Goal: Task Accomplishment & Management: Manage account settings

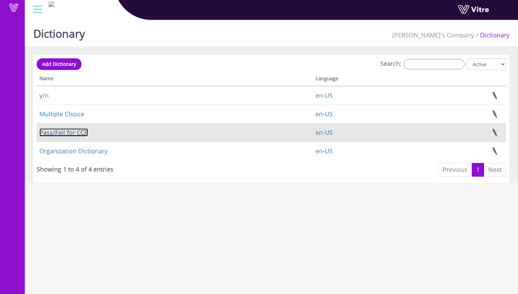
click at [77, 129] on link "Pass/Fail for CCP" at bounding box center [63, 132] width 49 height 8
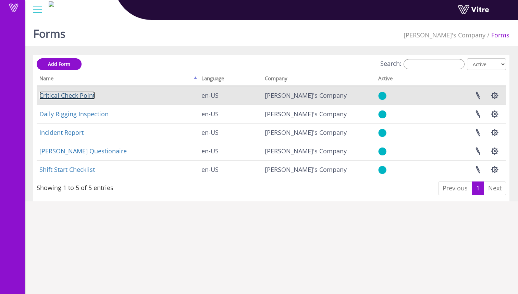
click at [86, 99] on link "Critical Check Point" at bounding box center [66, 95] width 55 height 8
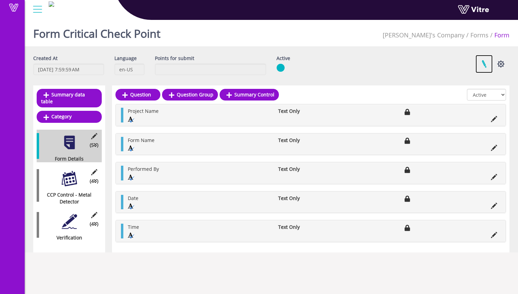
click at [484, 60] on link at bounding box center [483, 64] width 17 height 18
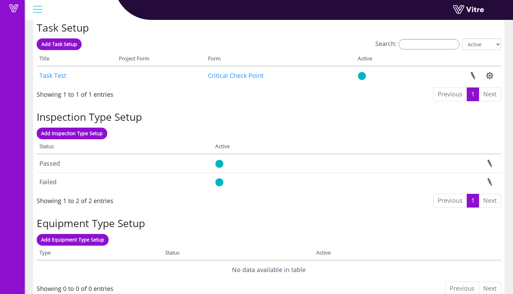
scroll to position [529, 0]
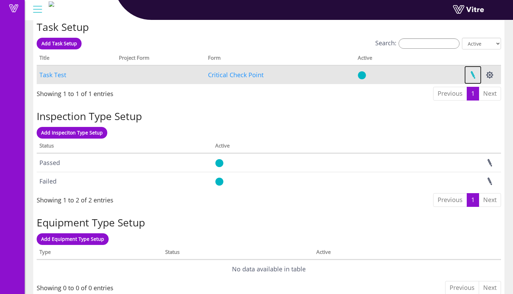
click at [475, 76] on link at bounding box center [472, 75] width 17 height 18
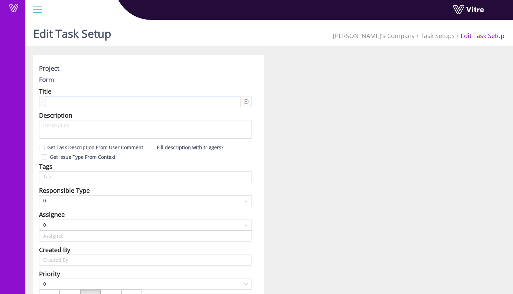
type input "Sam Trafton"
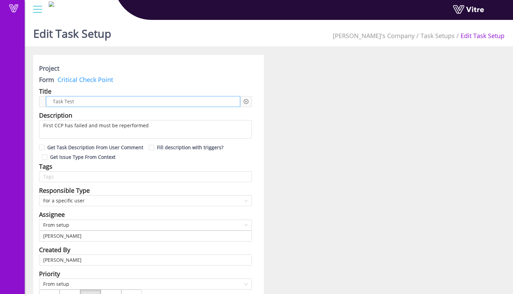
click at [120, 101] on div "Task Test" at bounding box center [143, 101] width 194 height 11
click at [241, 98] on div at bounding box center [246, 101] width 12 height 11
click at [251, 100] on div at bounding box center [246, 101] width 12 height 11
click at [249, 100] on div at bounding box center [246, 101] width 12 height 11
click at [248, 100] on div at bounding box center [246, 101] width 12 height 11
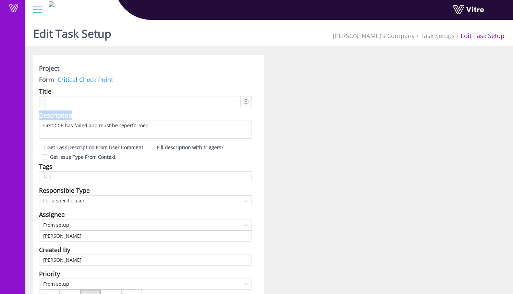
click at [248, 100] on div at bounding box center [246, 101] width 12 height 11
click at [245, 99] on icon "plus-circle" at bounding box center [246, 101] width 5 height 5
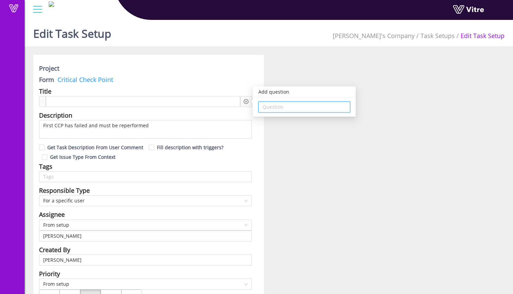
click at [276, 109] on input "search" at bounding box center [304, 107] width 84 height 10
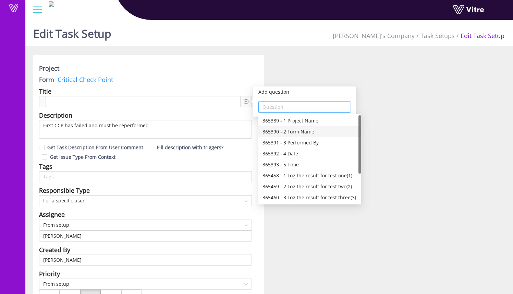
click at [323, 128] on div "365390 - 2 Form Name" at bounding box center [309, 132] width 95 height 8
type input "365390 - 2 Form Name"
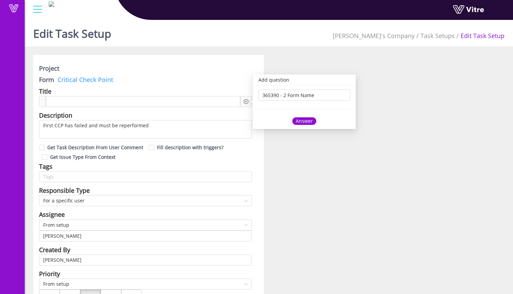
click at [302, 120] on div "Answer" at bounding box center [304, 121] width 24 height 8
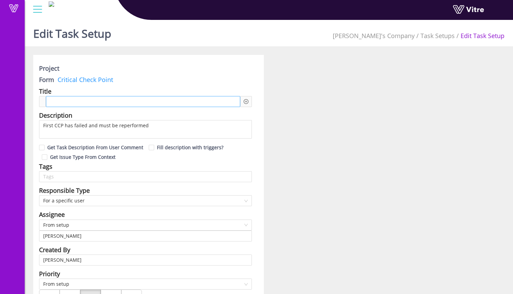
click at [139, 99] on div at bounding box center [143, 101] width 194 height 11
click at [243, 97] on div "Add question Question" at bounding box center [246, 101] width 12 height 11
click at [250, 103] on div "Add question Question" at bounding box center [246, 101] width 12 height 11
click at [249, 103] on div "Add question Question" at bounding box center [246, 101] width 12 height 11
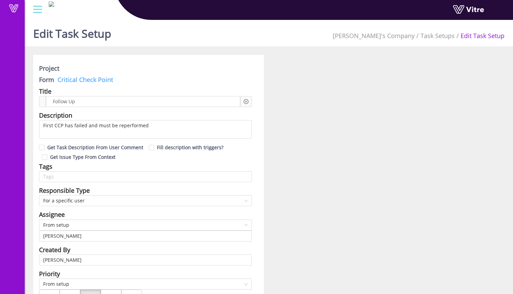
click at [247, 104] on div "Add question Question" at bounding box center [246, 102] width 5 height 8
click at [247, 102] on icon "plus-circle" at bounding box center [246, 101] width 5 height 5
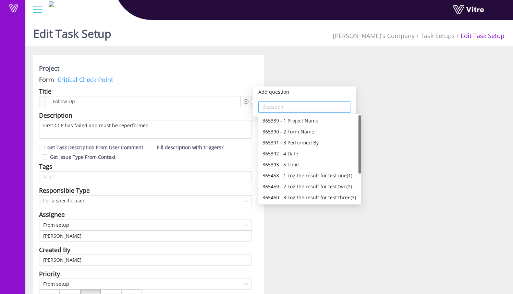
click at [320, 108] on input "search" at bounding box center [304, 107] width 84 height 10
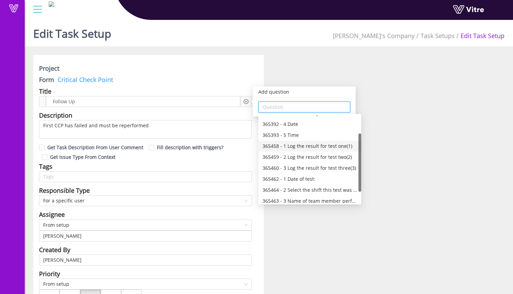
scroll to position [44, 0]
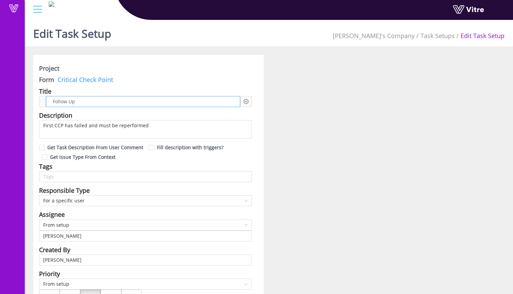
click at [189, 100] on div "Follow Up" at bounding box center [143, 101] width 194 height 11
click at [247, 99] on icon "plus-circle" at bounding box center [246, 101] width 5 height 5
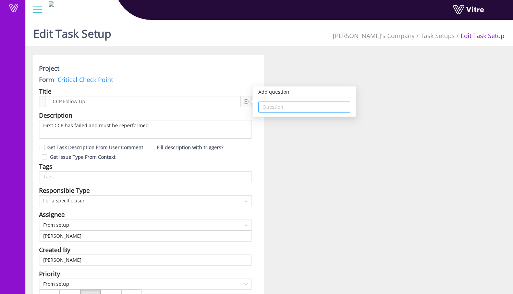
click at [273, 110] on input "search" at bounding box center [304, 107] width 84 height 10
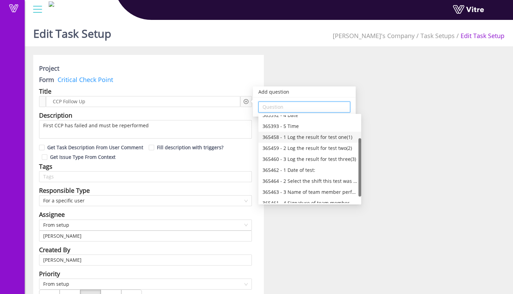
scroll to position [34, 0]
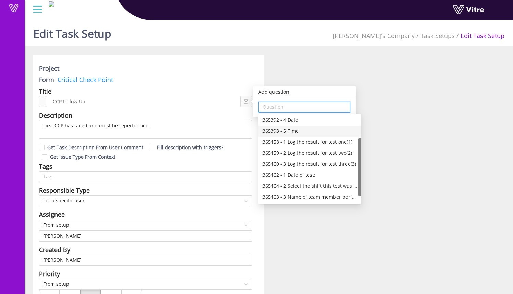
click at [302, 132] on div "365393 - 5 Time" at bounding box center [309, 131] width 95 height 8
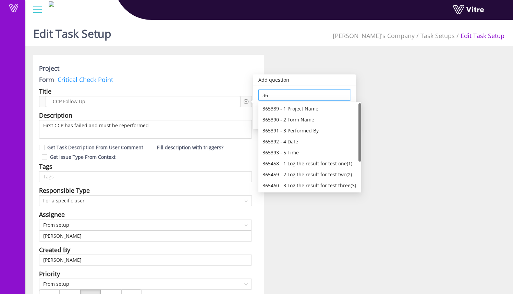
type input "3"
click at [319, 141] on div "365392 - 4 Date" at bounding box center [309, 142] width 95 height 8
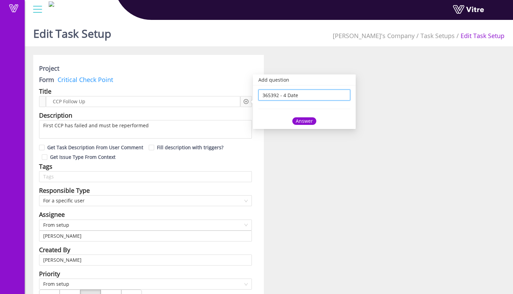
type input "365392 - 4 Date"
click at [298, 122] on div "Answer" at bounding box center [304, 121] width 24 height 8
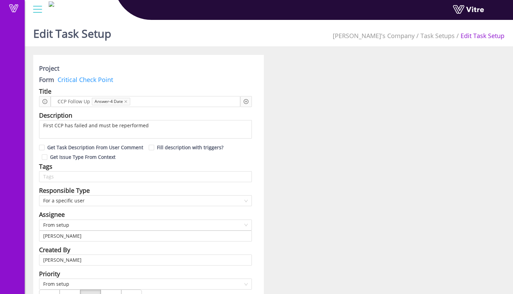
click at [247, 100] on icon "plus-circle" at bounding box center [246, 101] width 5 height 5
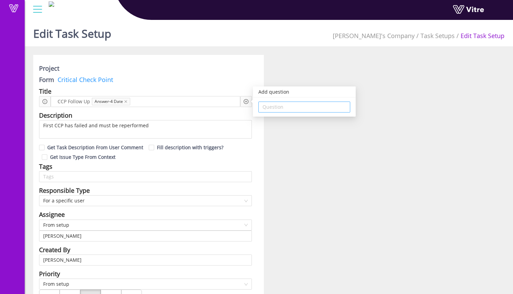
click at [278, 109] on input "search" at bounding box center [304, 107] width 84 height 10
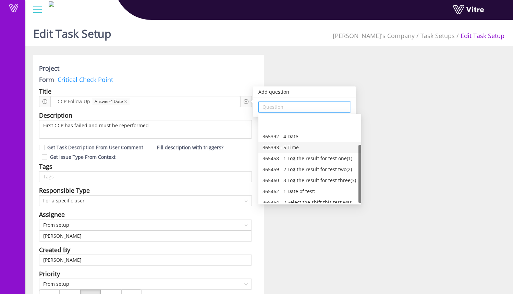
scroll to position [44, 0]
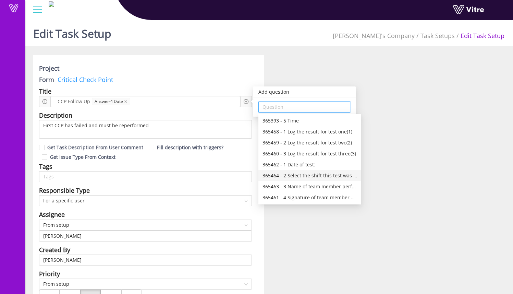
click at [333, 175] on div "365464 - 2 Select the shift this test was performed on:" at bounding box center [309, 176] width 95 height 8
type input "365464 - 2 Select the shift this test was performed on:"
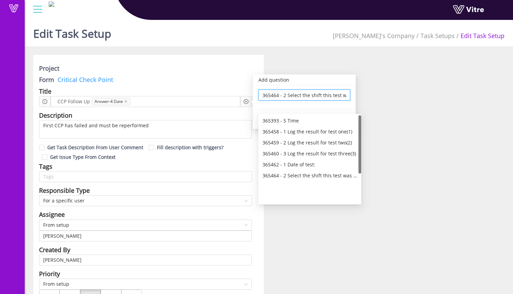
scroll to position [0, 0]
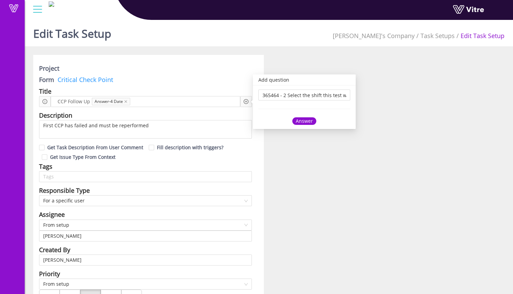
click at [308, 121] on div "Answer" at bounding box center [304, 121] width 24 height 8
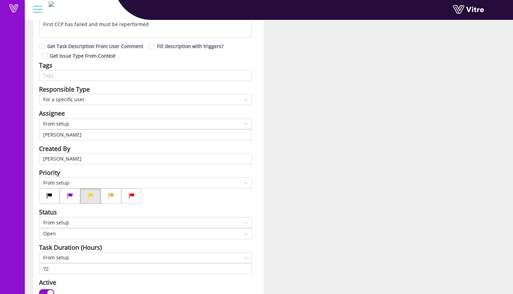
scroll to position [99, 0]
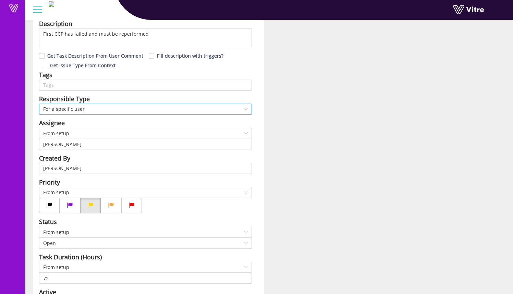
click at [197, 114] on span "For a specific user" at bounding box center [145, 109] width 204 height 10
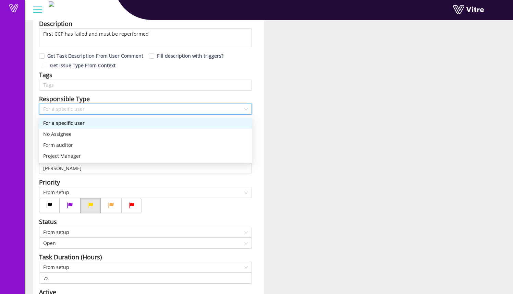
click at [194, 124] on div "For a specific user" at bounding box center [145, 123] width 204 height 8
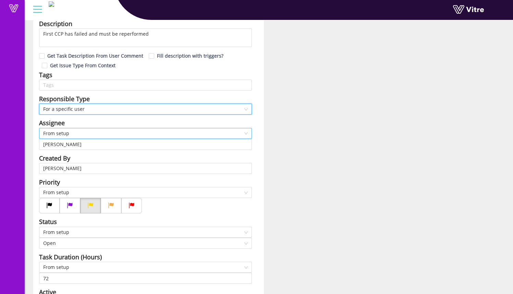
click at [182, 132] on span "From setup" at bounding box center [145, 133] width 204 height 10
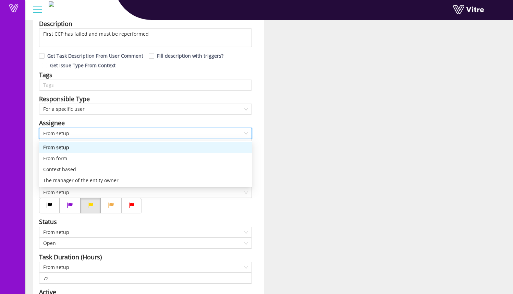
click at [182, 132] on span "From setup" at bounding box center [145, 133] width 204 height 10
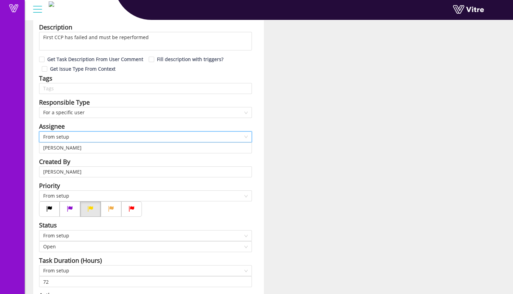
scroll to position [95, 0]
click at [247, 150] on input "Sam Trafton" at bounding box center [145, 148] width 204 height 10
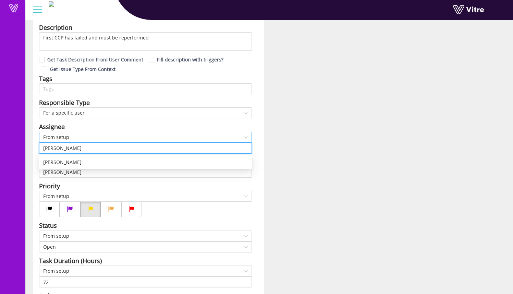
click at [224, 139] on span "From setup" at bounding box center [145, 137] width 204 height 10
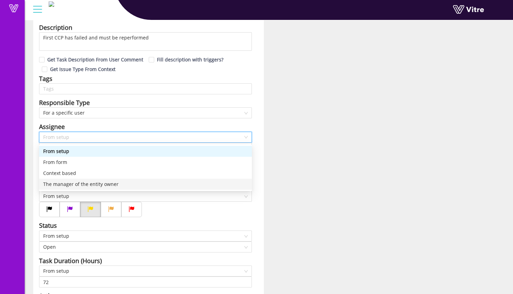
click at [206, 185] on div "The manager of the entity owner" at bounding box center [145, 184] width 204 height 8
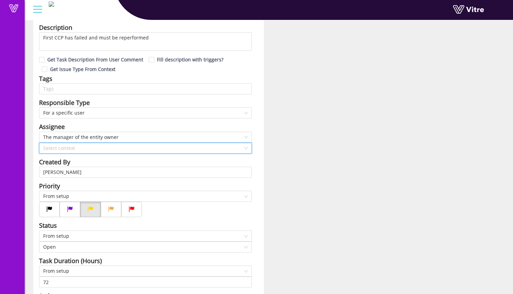
click at [200, 149] on input "search" at bounding box center [143, 148] width 200 height 10
click at [199, 136] on span "The manager of the entity owner" at bounding box center [145, 137] width 204 height 10
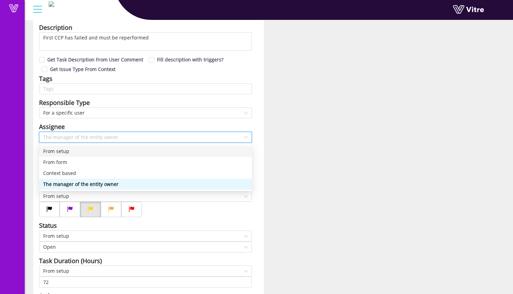
click at [194, 149] on div "From setup" at bounding box center [145, 151] width 204 height 8
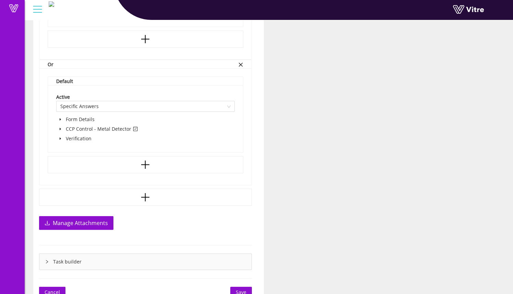
scroll to position [647, 0]
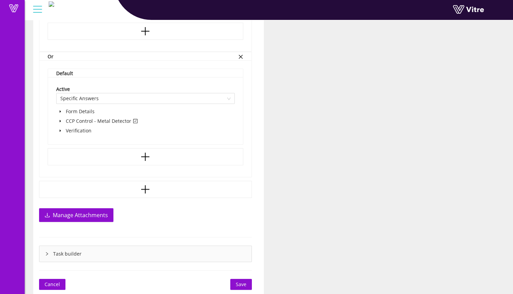
click at [245, 283] on span "Save" at bounding box center [241, 284] width 11 height 8
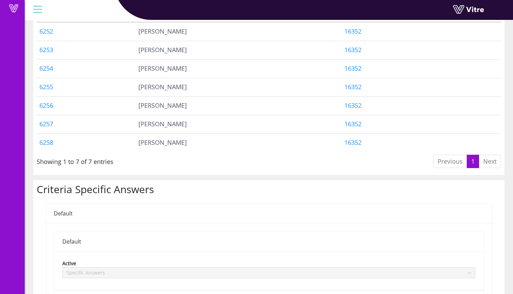
scroll to position [226, 0]
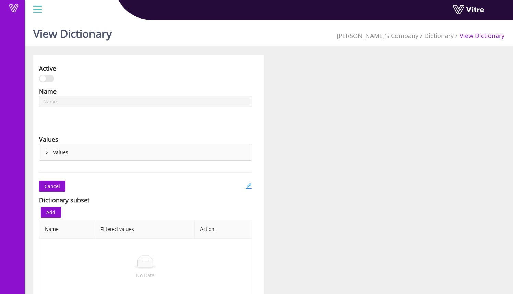
type input "Pass/Fail for CCP"
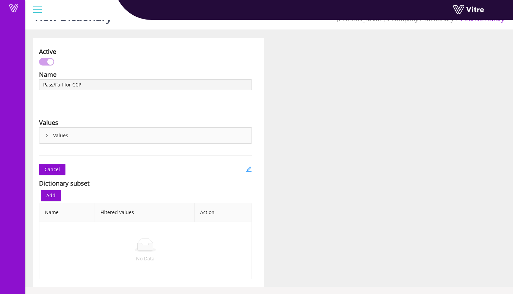
scroll to position [17, 0]
click at [47, 138] on div "Values" at bounding box center [145, 135] width 212 height 16
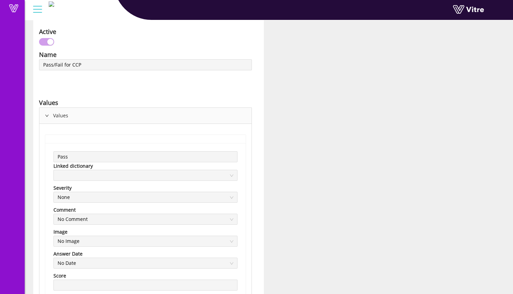
scroll to position [9, 0]
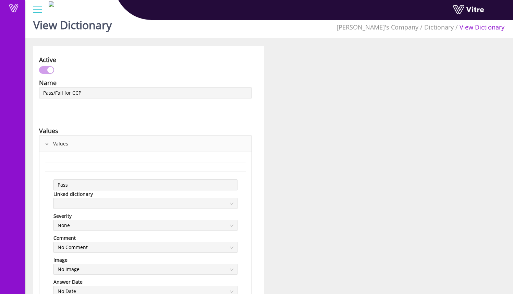
click at [465, 12] on link at bounding box center [478, 11] width 51 height 13
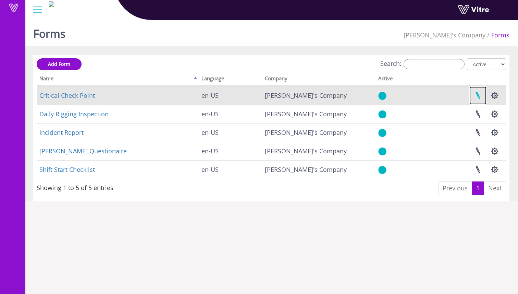
click at [480, 95] on link at bounding box center [477, 95] width 17 height 18
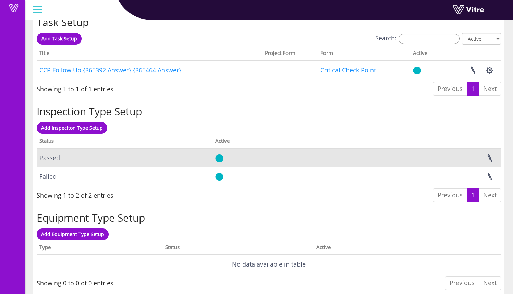
scroll to position [537, 0]
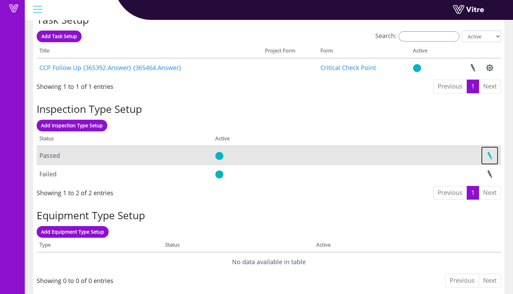
click at [491, 154] on link at bounding box center [489, 155] width 17 height 18
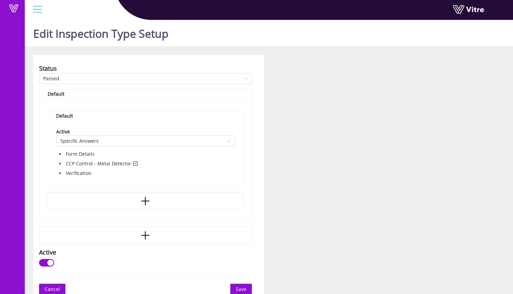
scroll to position [17, 0]
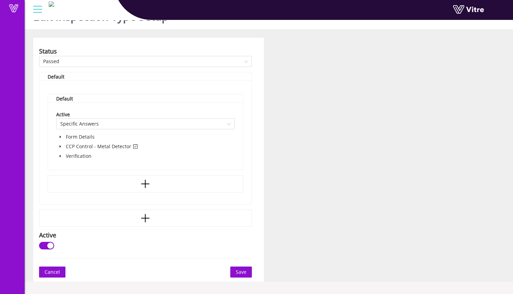
click at [63, 146] on span at bounding box center [60, 146] width 8 height 8
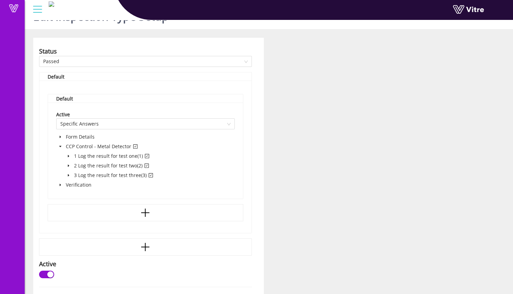
click at [69, 157] on icon "caret-down" at bounding box center [68, 155] width 3 height 3
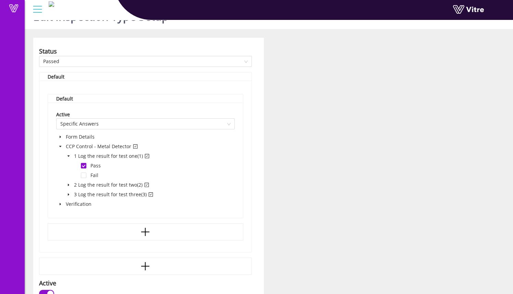
click at [71, 188] on span at bounding box center [68, 185] width 8 height 8
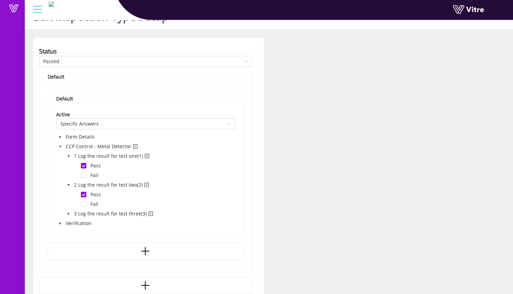
click at [72, 215] on span at bounding box center [68, 213] width 8 height 8
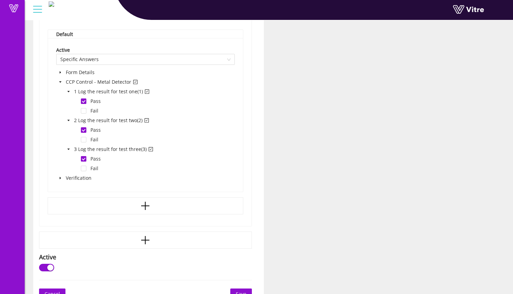
scroll to position [78, 0]
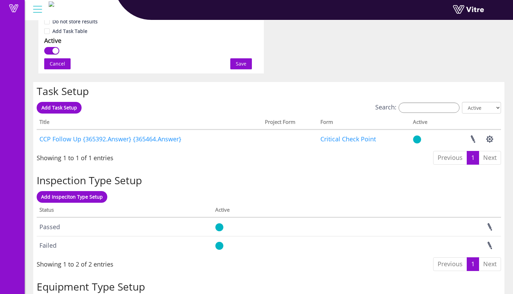
scroll to position [537, 0]
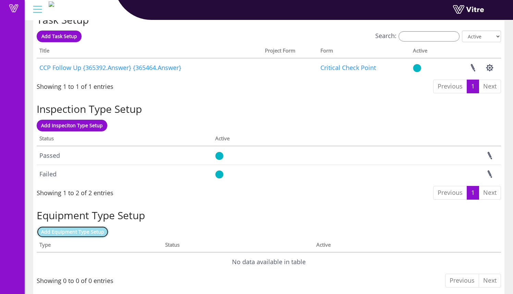
click at [97, 229] on span "Add Equipment Type Setup" at bounding box center [72, 231] width 63 height 7
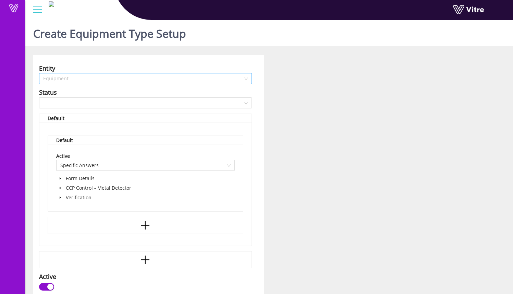
click at [186, 79] on span "Equipment" at bounding box center [145, 78] width 204 height 10
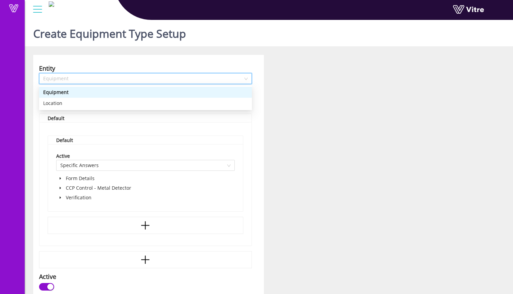
click at [185, 93] on div "Equipment" at bounding box center [145, 92] width 204 height 8
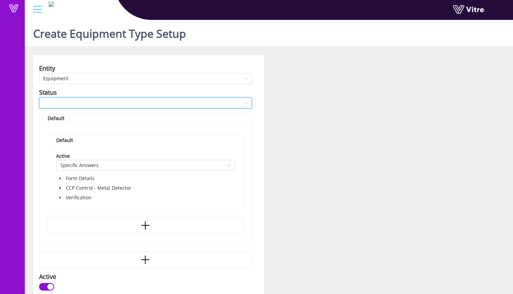
click at [184, 104] on input "search" at bounding box center [143, 103] width 200 height 10
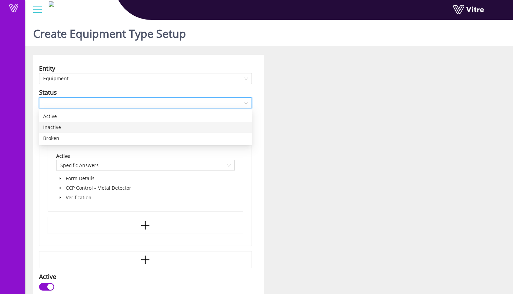
click at [169, 125] on div "Inactive" at bounding box center [145, 127] width 204 height 8
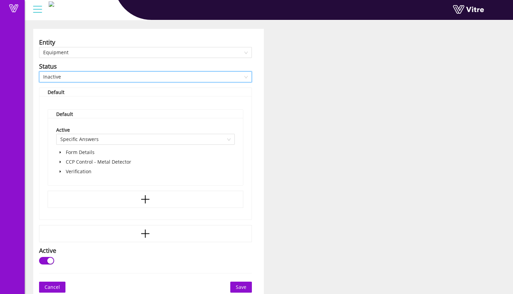
scroll to position [29, 0]
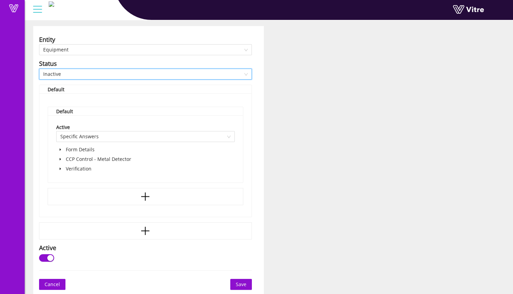
click at [64, 159] on span at bounding box center [60, 159] width 8 height 8
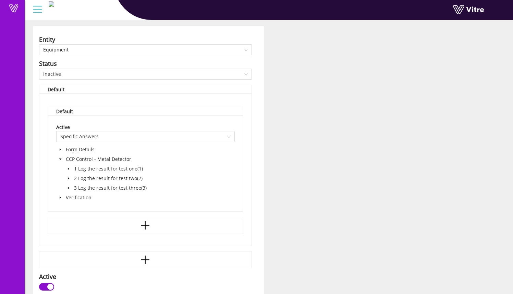
click at [61, 199] on icon "caret-down" at bounding box center [60, 197] width 3 height 3
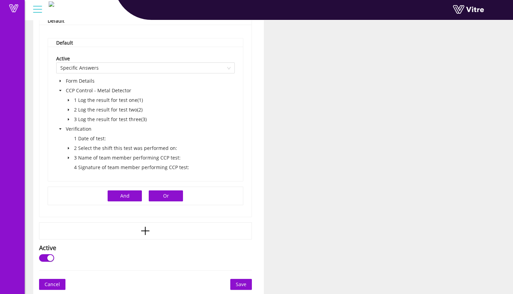
scroll to position [96, 0]
click at [77, 81] on span "Form Details" at bounding box center [80, 82] width 29 height 7
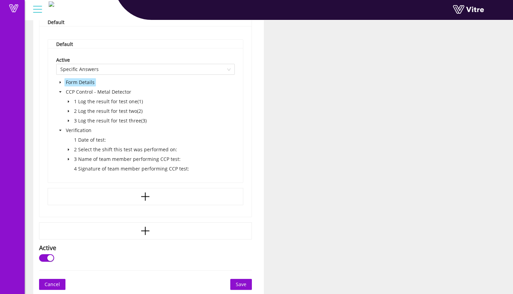
click at [61, 81] on icon "caret-down" at bounding box center [60, 81] width 3 height 3
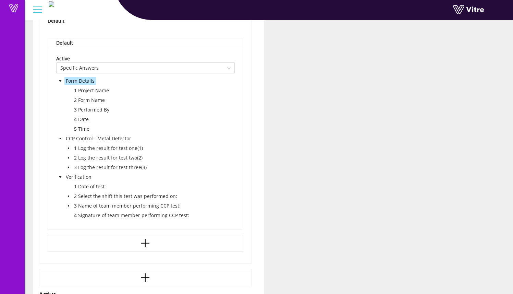
click at [61, 81] on icon "caret-down" at bounding box center [60, 80] width 3 height 3
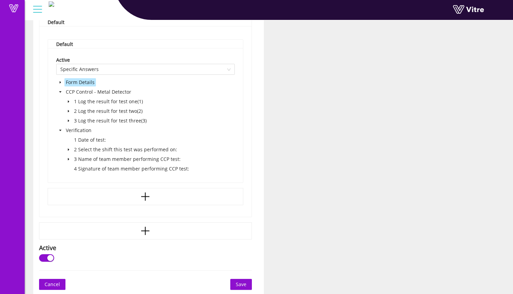
click at [62, 288] on button "Cancel" at bounding box center [52, 283] width 26 height 11
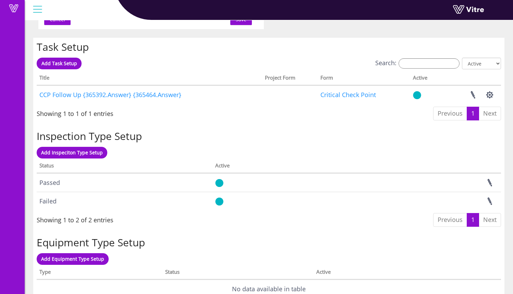
scroll to position [508, 0]
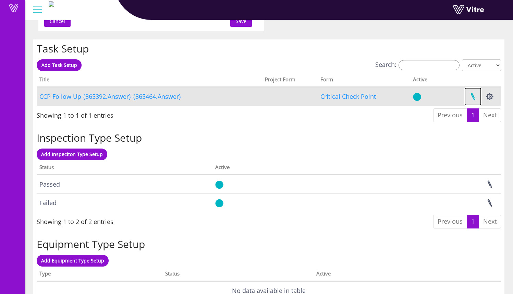
click at [474, 99] on link at bounding box center [472, 96] width 17 height 18
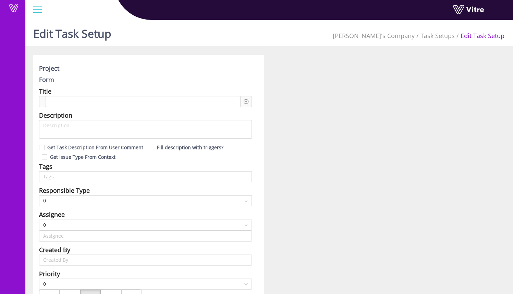
type input "Sam Trafton"
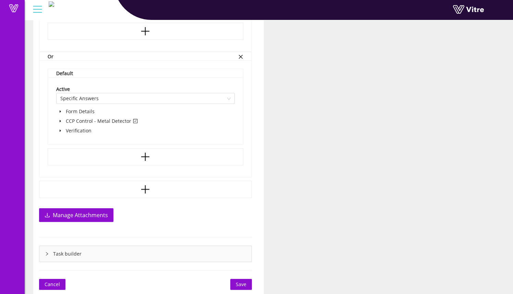
scroll to position [647, 0]
click at [42, 251] on div "Task builder" at bounding box center [145, 254] width 212 height 16
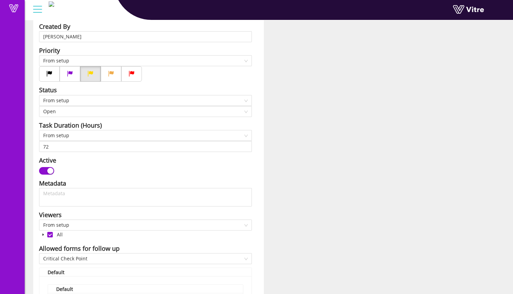
scroll to position [0, 0]
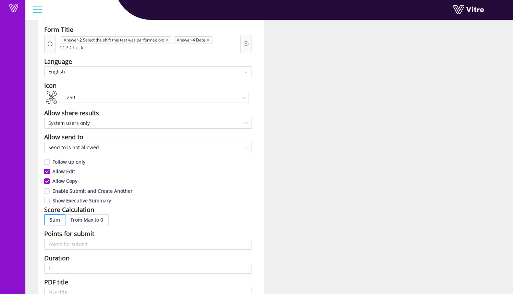
scroll to position [63, 0]
click at [187, 147] on span "Send to is not allowed" at bounding box center [147, 146] width 199 height 10
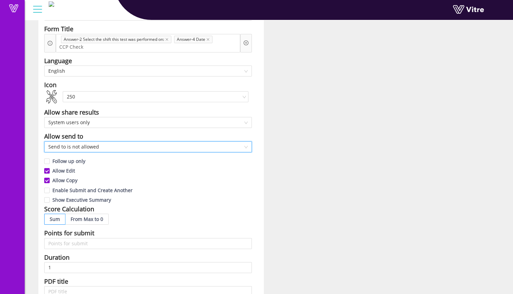
click at [187, 147] on span "Send to is not allowed" at bounding box center [147, 146] width 199 height 10
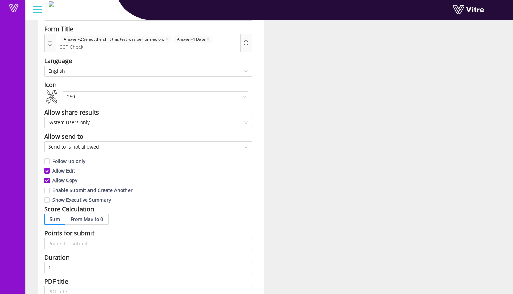
click at [186, 187] on div "Enable Submit and Create Another" at bounding box center [148, 190] width 208 height 10
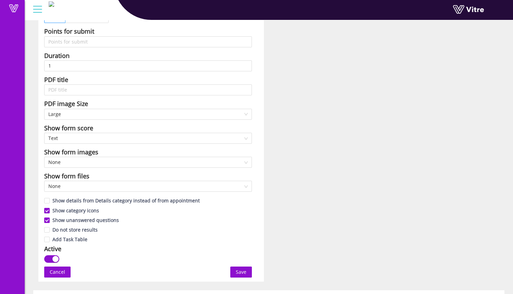
scroll to position [0, 0]
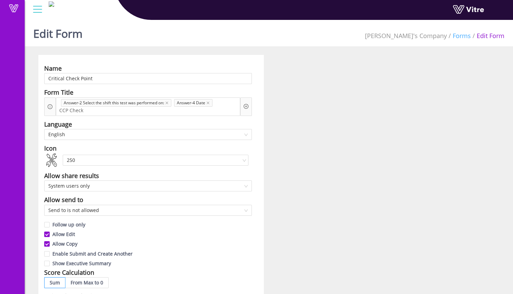
click at [460, 33] on link "Forms" at bounding box center [461, 36] width 18 height 8
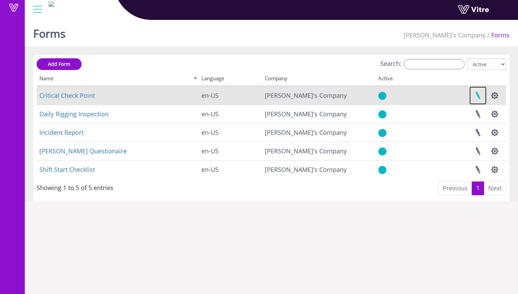
click at [477, 96] on link at bounding box center [477, 95] width 17 height 18
click at [493, 91] on button "button" at bounding box center [494, 95] width 17 height 18
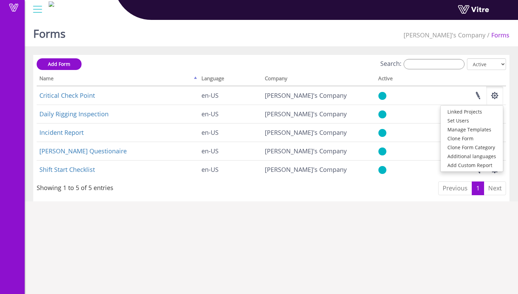
click at [450, 83] on th at bounding box center [462, 79] width 87 height 13
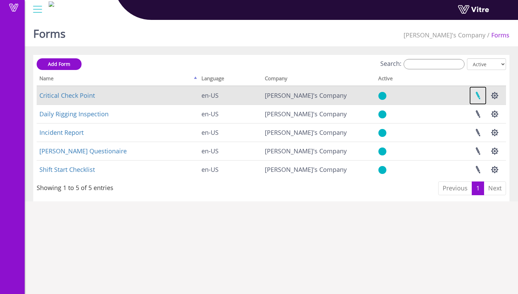
click at [482, 92] on link at bounding box center [477, 95] width 17 height 18
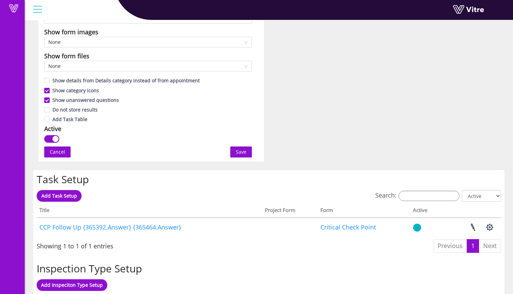
scroll to position [380, 0]
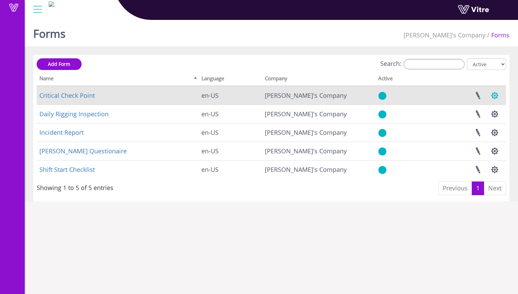
click at [493, 96] on button "button" at bounding box center [494, 95] width 17 height 18
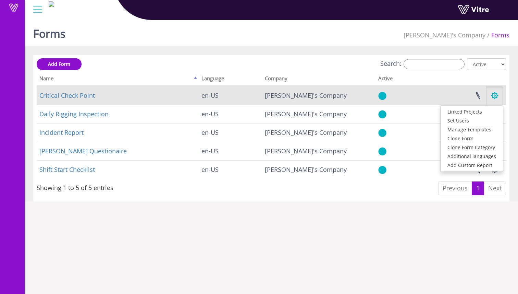
click at [493, 96] on button "button" at bounding box center [494, 95] width 17 height 18
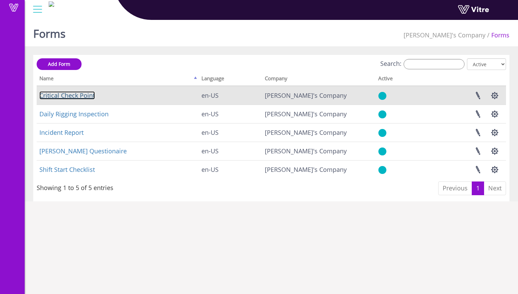
click at [79, 99] on link "Critical Check Point" at bounding box center [66, 95] width 55 height 8
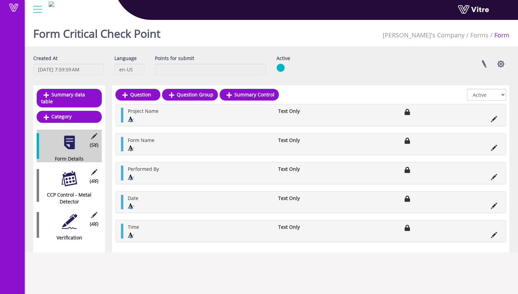
click at [74, 175] on div at bounding box center [69, 178] width 15 height 15
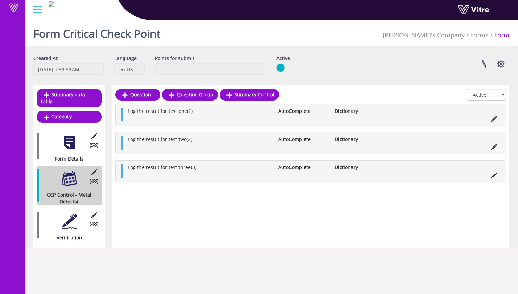
click at [77, 209] on div "(4 ) Verification" at bounding box center [69, 224] width 65 height 33
click at [74, 215] on div at bounding box center [69, 220] width 15 height 15
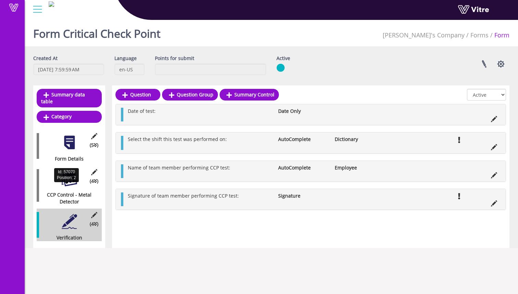
click at [74, 191] on div "CCP Control - Metal Detector" at bounding box center [67, 198] width 60 height 14
click at [73, 171] on div at bounding box center [69, 178] width 15 height 15
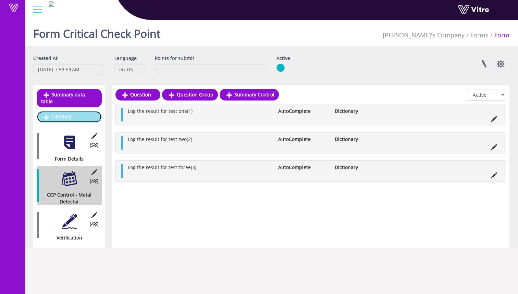
click at [67, 111] on link "Category" at bounding box center [69, 117] width 65 height 12
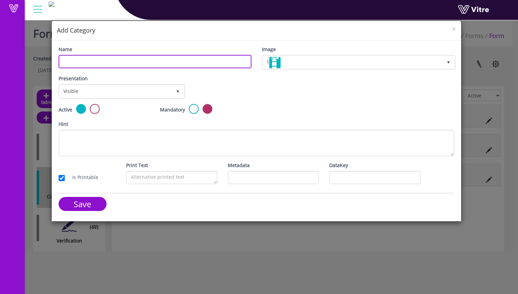
click at [137, 61] on input "Name" at bounding box center [155, 61] width 193 height 13
type input "Approval By Manager"
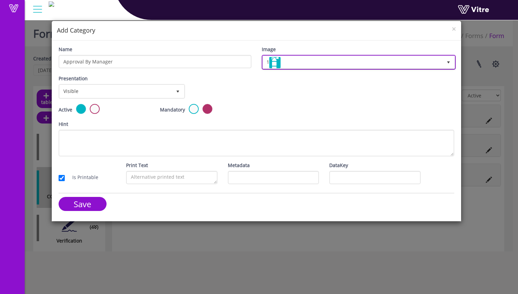
click at [286, 57] on span "1" at bounding box center [353, 62] width 180 height 12
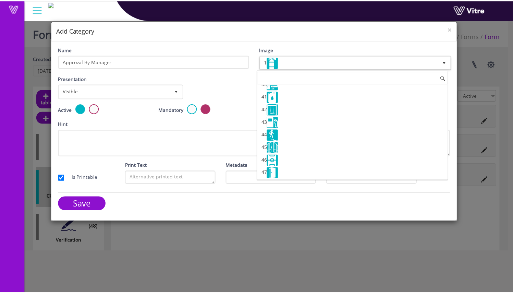
scroll to position [601, 0]
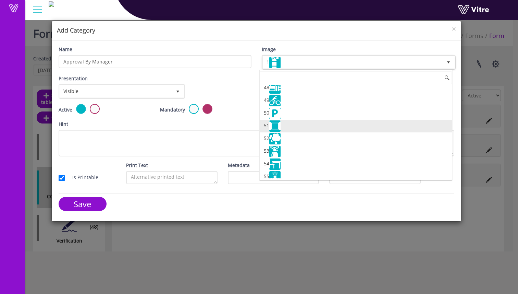
click at [308, 124] on li "51" at bounding box center [356, 126] width 192 height 13
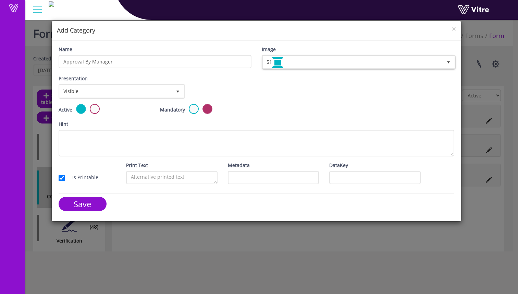
click at [266, 83] on div "Presentation Visible 0 Set Duration Minutes 0 Set conditional rule Set Duration" at bounding box center [256, 89] width 406 height 29
click at [190, 109] on label at bounding box center [194, 109] width 10 height 10
click at [0, 0] on input "radio" at bounding box center [0, 0] width 0 height 0
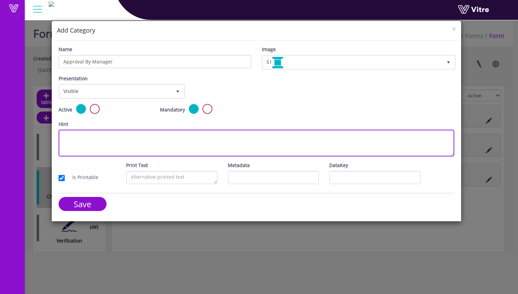
click at [164, 143] on textarea "Hint" at bounding box center [257, 142] width 396 height 27
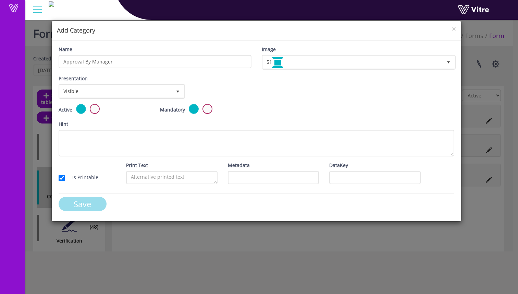
click at [90, 207] on input "Save" at bounding box center [83, 204] width 48 height 14
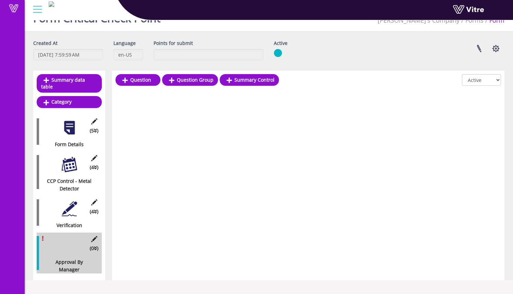
scroll to position [17, 0]
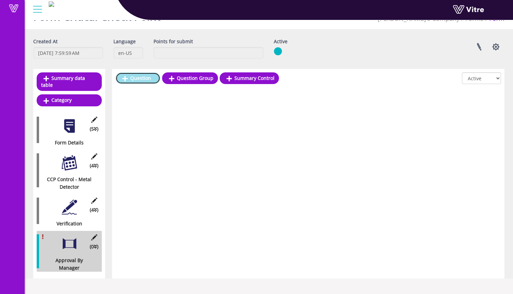
click at [148, 82] on link "Question" at bounding box center [137, 78] width 45 height 12
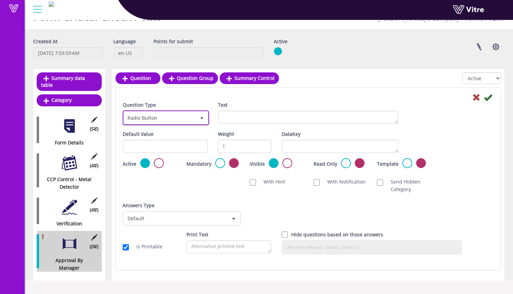
click at [181, 120] on span "Radio Button" at bounding box center [160, 117] width 72 height 12
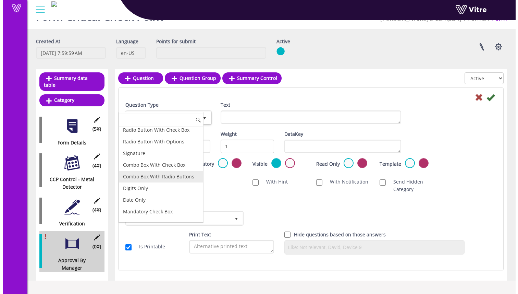
scroll to position [59, 0]
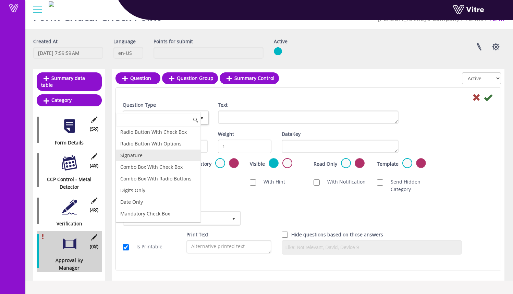
click at [180, 155] on li "Signature" at bounding box center [158, 155] width 84 height 12
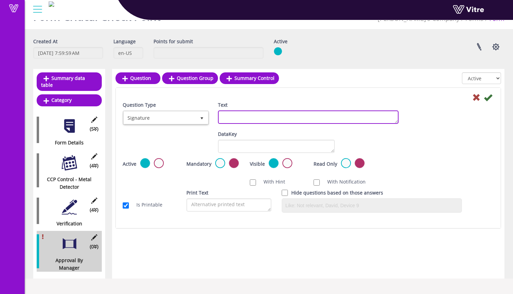
click at [256, 115] on textarea "Text" at bounding box center [308, 116] width 181 height 13
type textarea "Manager signature"
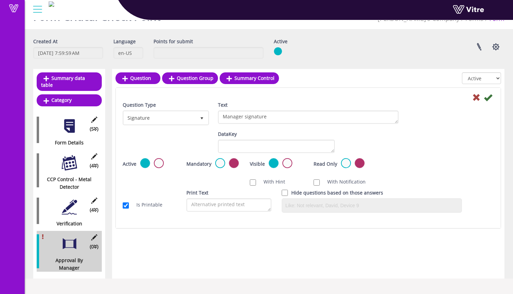
click at [347, 134] on div "Default Value Weight DataKey" at bounding box center [307, 144] width 381 height 28
click at [480, 76] on select "All Active Not Active" at bounding box center [481, 78] width 39 height 12
click at [487, 97] on icon at bounding box center [488, 97] width 8 height 8
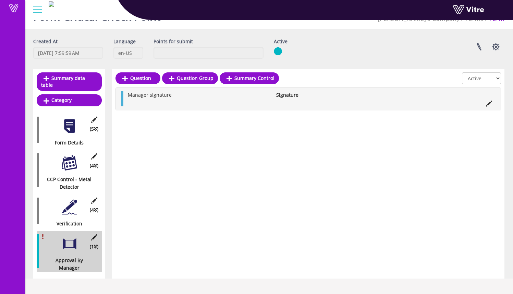
click at [63, 206] on div at bounding box center [69, 206] width 15 height 15
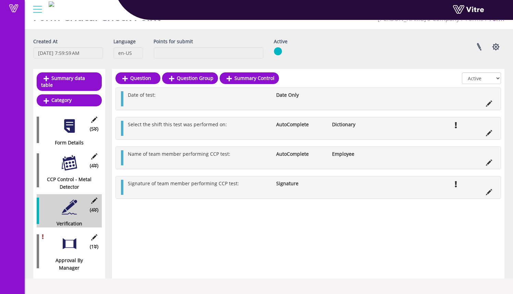
click at [74, 236] on div at bounding box center [69, 243] width 15 height 15
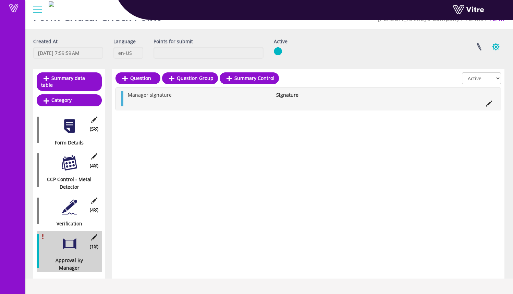
click at [495, 46] on button "button" at bounding box center [495, 47] width 17 height 18
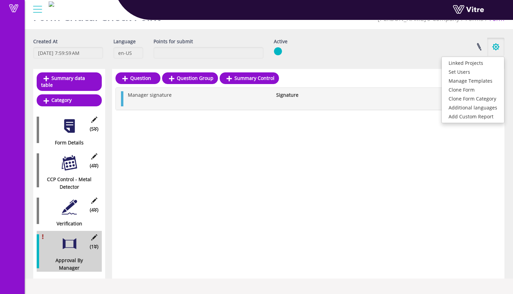
click at [495, 46] on button "button" at bounding box center [495, 47] width 17 height 18
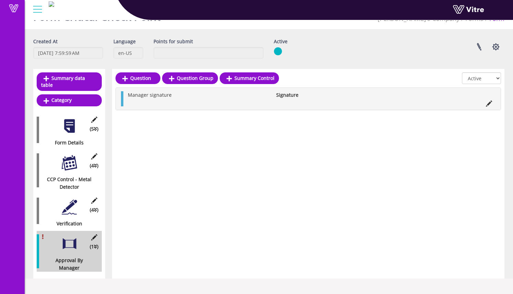
click at [73, 199] on div at bounding box center [69, 206] width 15 height 15
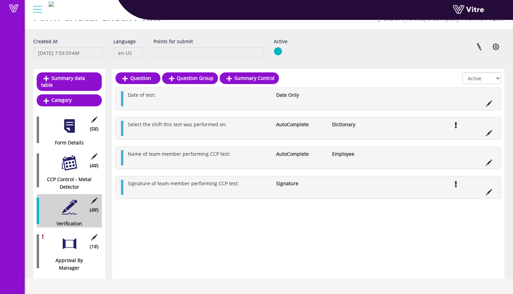
click at [76, 236] on div at bounding box center [69, 243] width 15 height 15
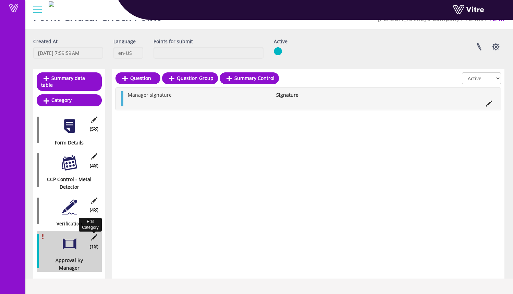
click at [96, 234] on icon at bounding box center [94, 237] width 9 height 6
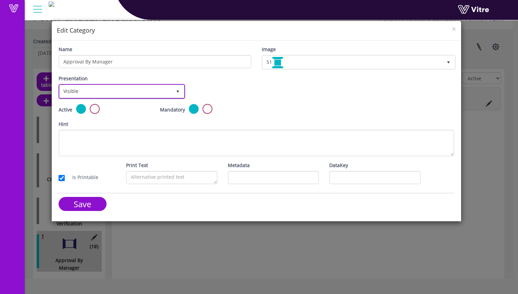
click at [141, 90] on span "Visible" at bounding box center [116, 91] width 112 height 12
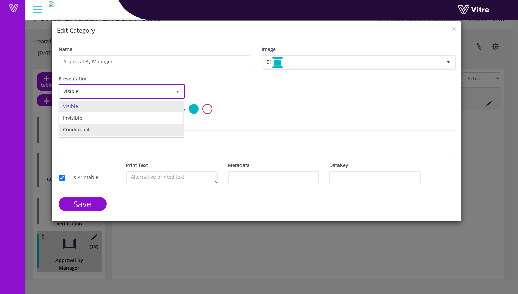
click at [132, 128] on li "Conditional" at bounding box center [121, 130] width 124 height 12
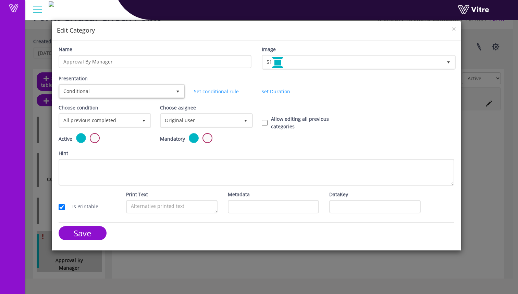
click at [140, 104] on div "Choose condition All previous completed 0" at bounding box center [104, 116] width 91 height 24
click at [138, 121] on span "select" at bounding box center [144, 120] width 12 height 12
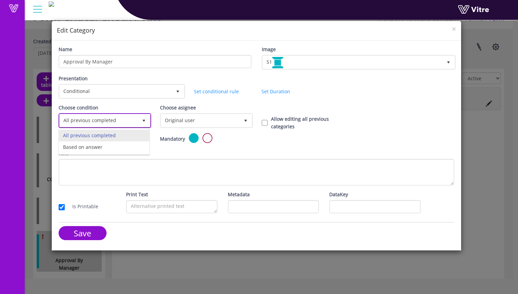
click at [132, 135] on li "All previous completed" at bounding box center [104, 135] width 90 height 12
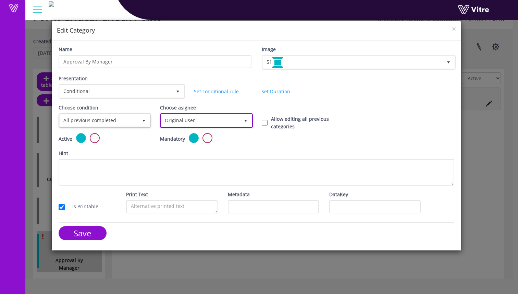
click at [221, 117] on span "Original user" at bounding box center [200, 120] width 78 height 12
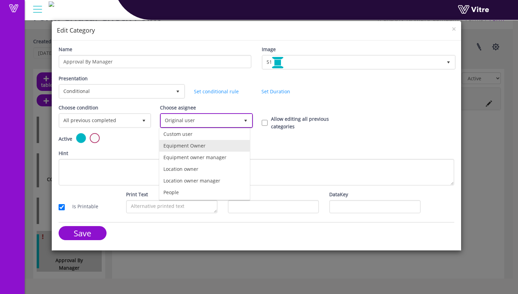
scroll to position [0, 0]
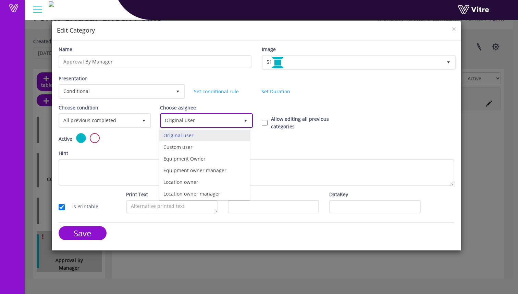
click at [226, 115] on span "Original user" at bounding box center [200, 120] width 78 height 12
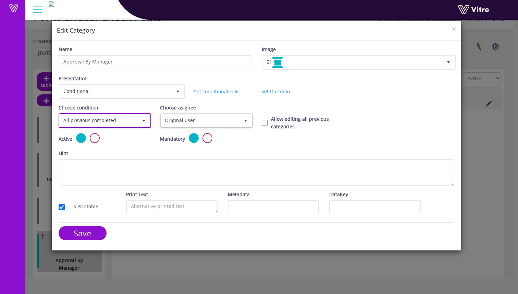
click at [134, 122] on span "All previous completed" at bounding box center [99, 120] width 78 height 12
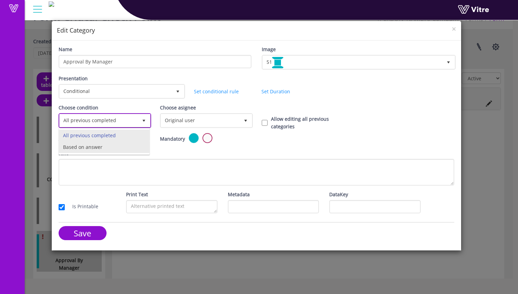
click at [131, 144] on li "Based on answer" at bounding box center [104, 147] width 90 height 12
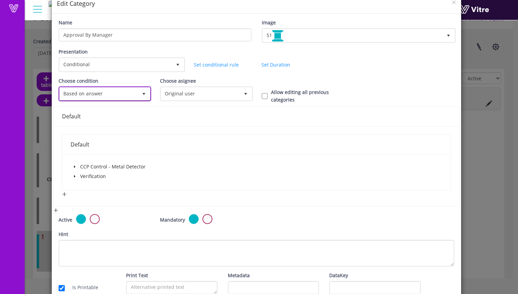
scroll to position [27, 0]
click at [77, 169] on span at bounding box center [75, 166] width 8 height 8
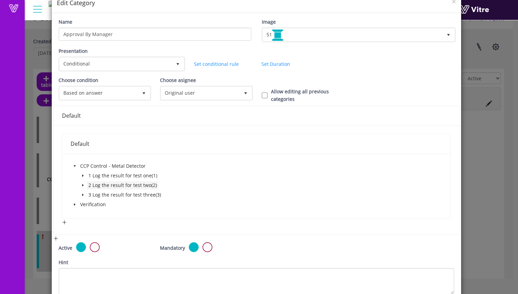
scroll to position [45, 0]
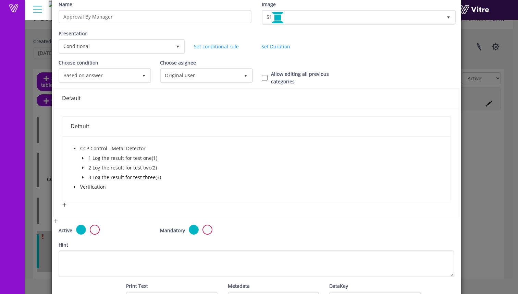
click at [84, 160] on span at bounding box center [83, 158] width 8 height 8
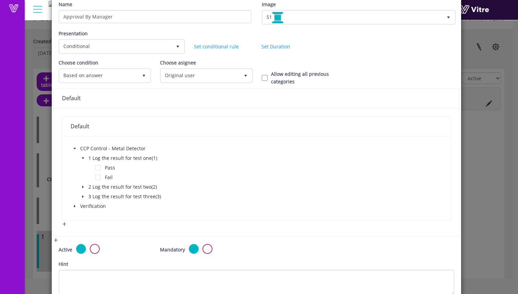
click at [77, 208] on span at bounding box center [75, 206] width 8 height 8
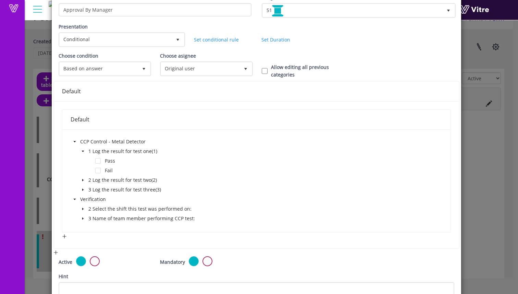
scroll to position [37, 0]
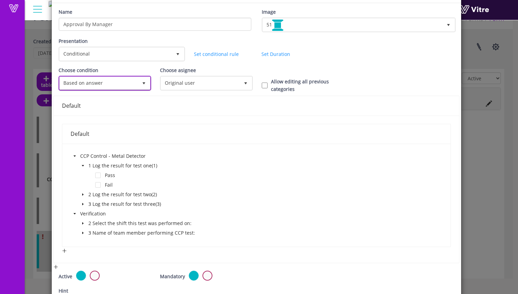
click at [126, 88] on span "Based on answer" at bounding box center [99, 83] width 78 height 12
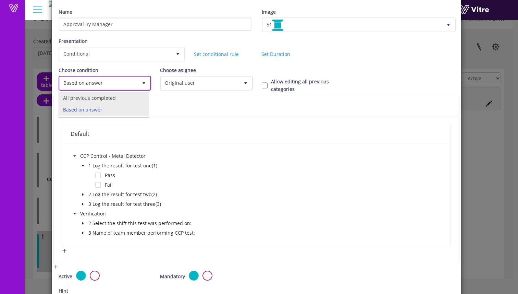
click at [126, 93] on li "All previous completed" at bounding box center [103, 98] width 89 height 12
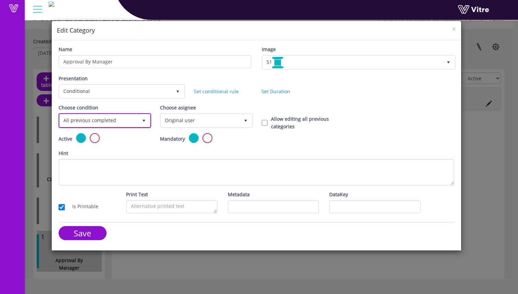
click at [133, 123] on span "All previous completed" at bounding box center [99, 120] width 78 height 12
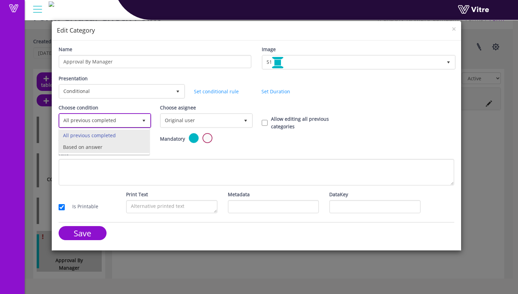
click at [127, 145] on li "Based on answer" at bounding box center [104, 147] width 90 height 12
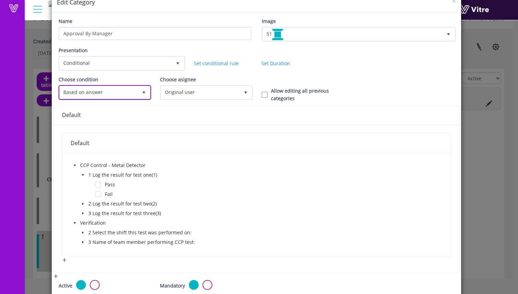
scroll to position [33, 0]
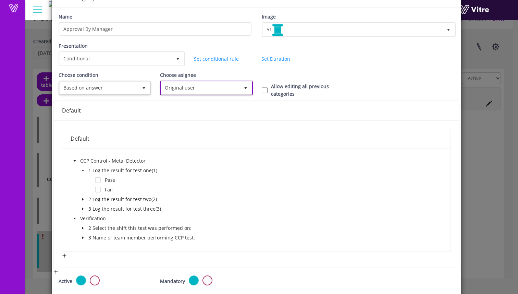
click at [174, 91] on span "Original user" at bounding box center [200, 88] width 78 height 12
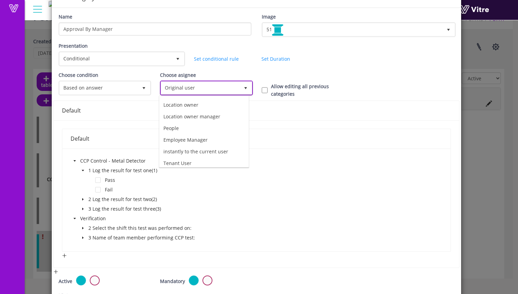
scroll to position [48, 0]
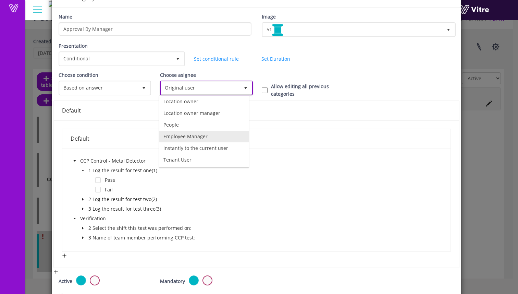
click at [194, 137] on li "Employee Manager" at bounding box center [203, 137] width 89 height 12
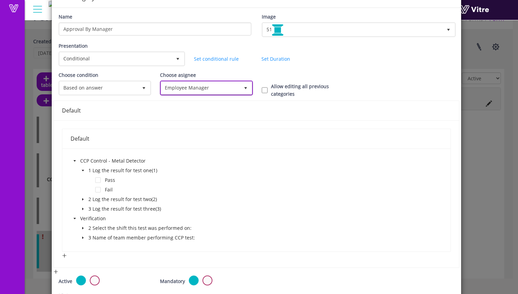
click at [243, 87] on span "select" at bounding box center [245, 87] width 5 height 5
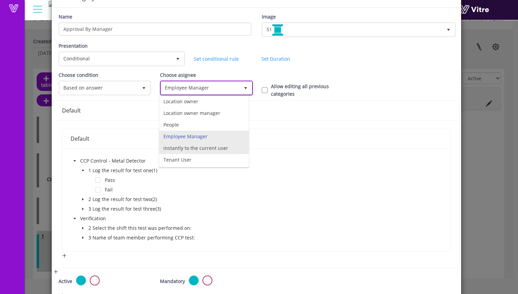
click at [222, 149] on li "instantly to the current user" at bounding box center [203, 148] width 89 height 12
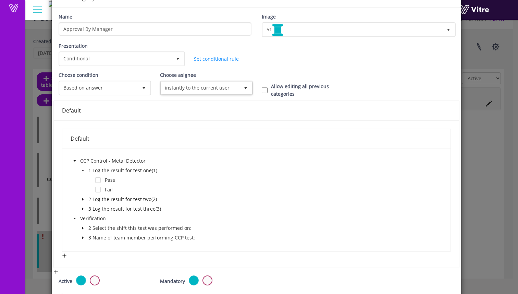
click at [244, 68] on div "Presentation Conditional 5 Set Duration Minutes 0 Set conditional rule Set Dura…" at bounding box center [256, 56] width 406 height 29
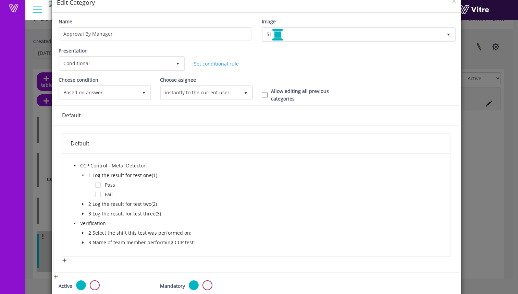
scroll to position [26, 0]
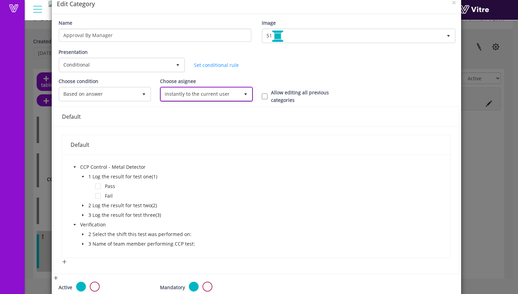
click at [240, 97] on span "select" at bounding box center [245, 94] width 12 height 12
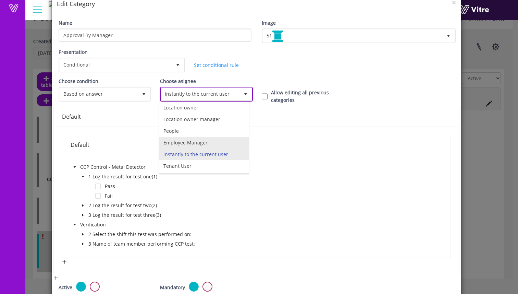
click at [223, 143] on li "Employee Manager" at bounding box center [203, 143] width 89 height 12
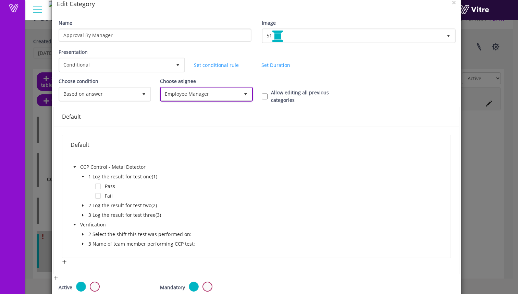
click at [209, 96] on span "Employee Manager" at bounding box center [200, 94] width 78 height 12
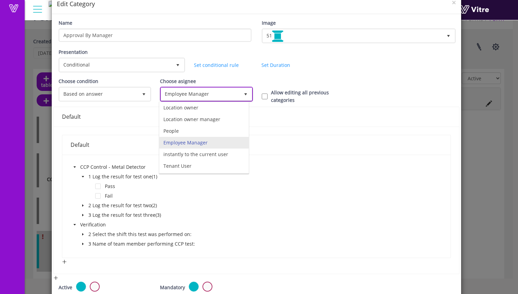
click at [211, 143] on li "Employee Manager" at bounding box center [203, 143] width 89 height 12
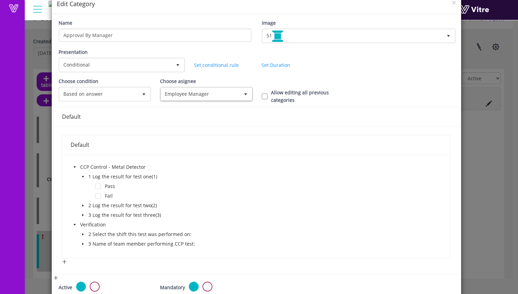
click at [274, 102] on div "Choose condition Based on answer 1 Choose asignee Original user 0 Choose asigne…" at bounding box center [256, 91] width 406 height 29
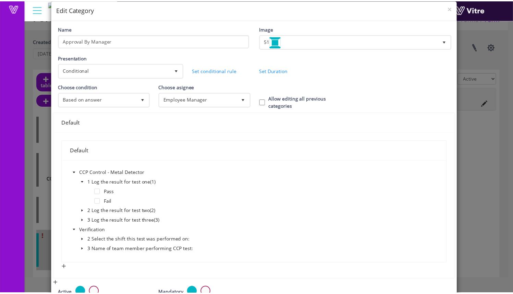
scroll to position [23, 0]
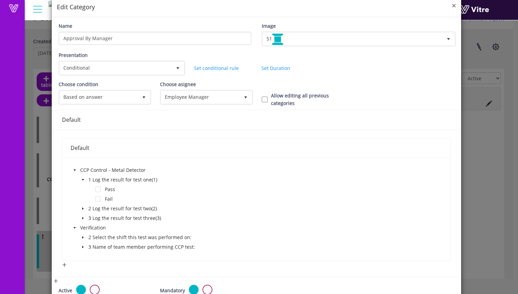
click at [452, 5] on span "×" at bounding box center [454, 6] width 4 height 10
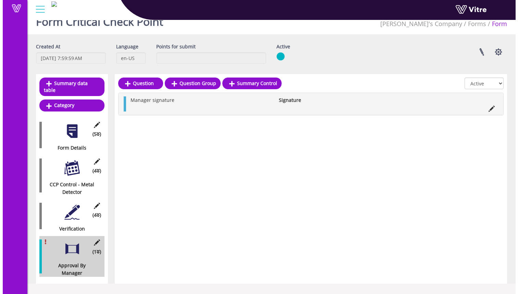
scroll to position [17, 0]
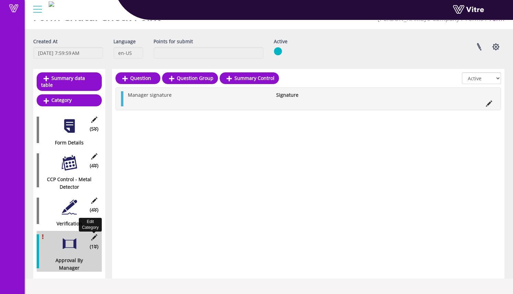
click at [94, 234] on icon at bounding box center [94, 237] width 9 height 6
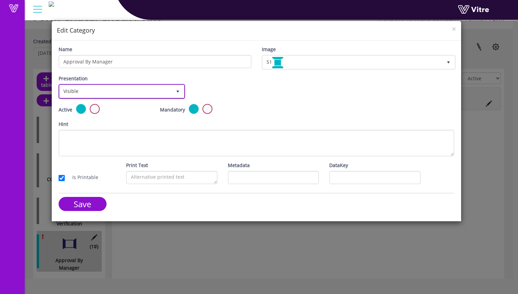
click at [133, 96] on span "Visible" at bounding box center [116, 91] width 112 height 12
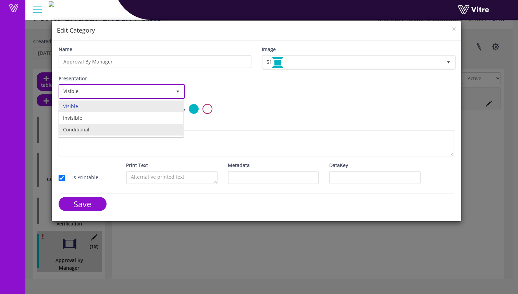
click at [142, 134] on li "Conditional" at bounding box center [121, 130] width 124 height 12
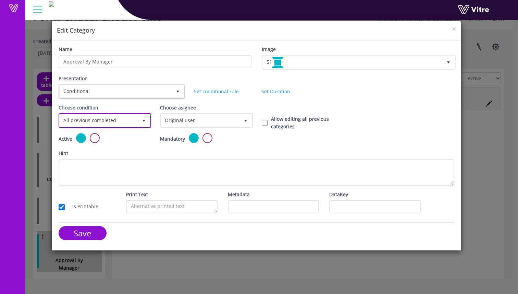
click at [140, 114] on span "select" at bounding box center [144, 120] width 12 height 12
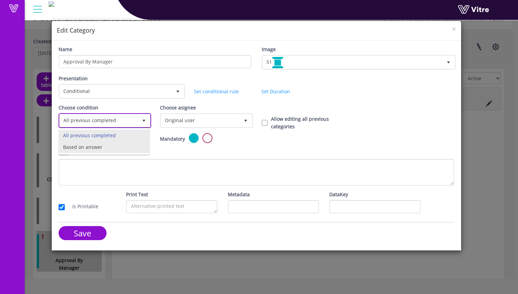
click at [139, 148] on li "Based on answer" at bounding box center [104, 147] width 90 height 12
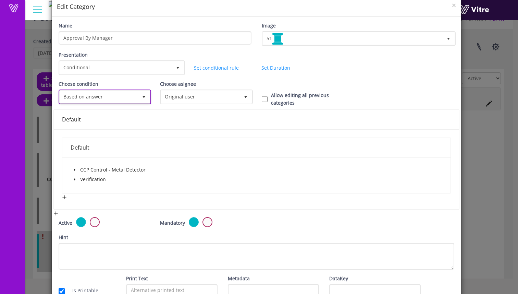
scroll to position [27, 0]
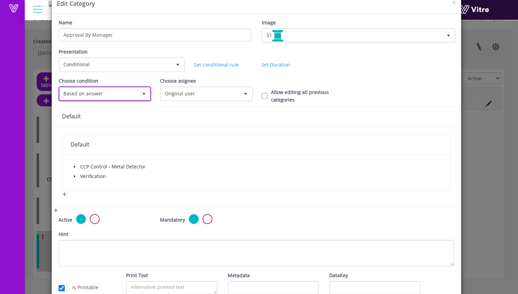
click at [135, 91] on span "Based on answer" at bounding box center [99, 93] width 78 height 12
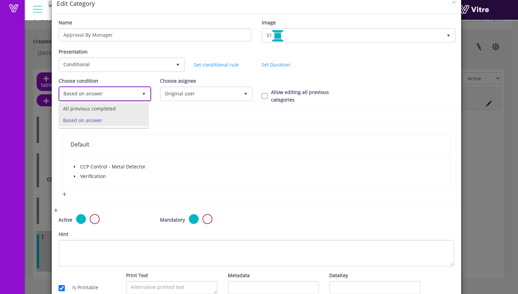
click at [134, 110] on li "All previous completed" at bounding box center [103, 109] width 89 height 12
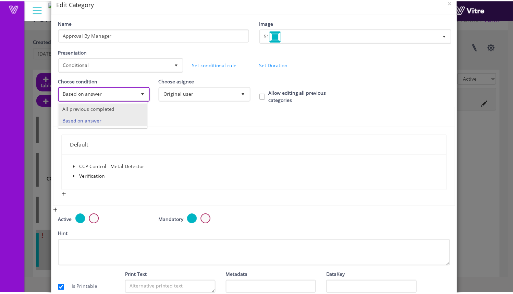
scroll to position [0, 0]
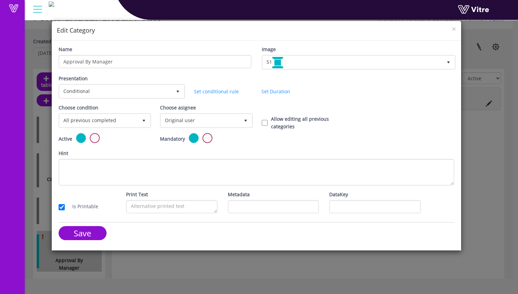
click at [151, 135] on div "Active" at bounding box center [103, 141] width 101 height 16
click at [226, 118] on span "Original user" at bounding box center [200, 120] width 78 height 12
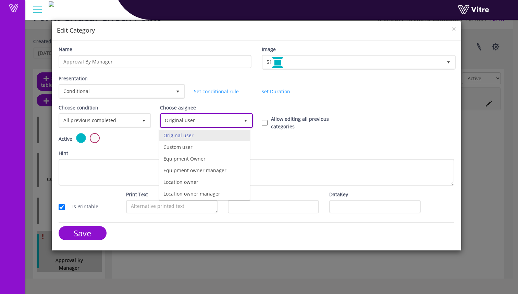
click at [223, 134] on li "Original user" at bounding box center [204, 135] width 90 height 12
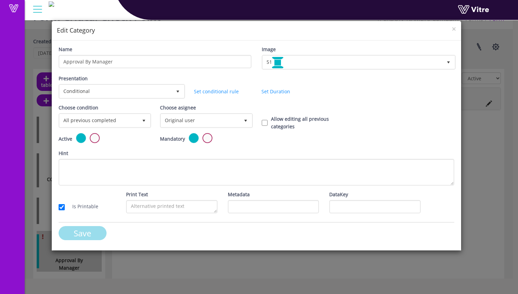
click at [87, 234] on input "Save" at bounding box center [83, 233] width 48 height 14
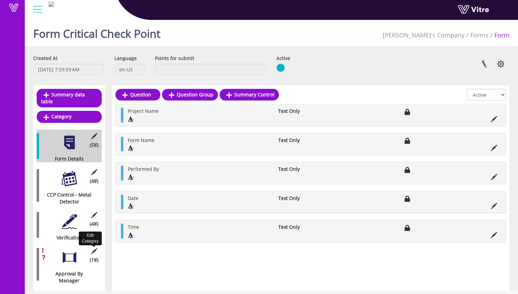
click at [94, 248] on icon at bounding box center [94, 251] width 9 height 6
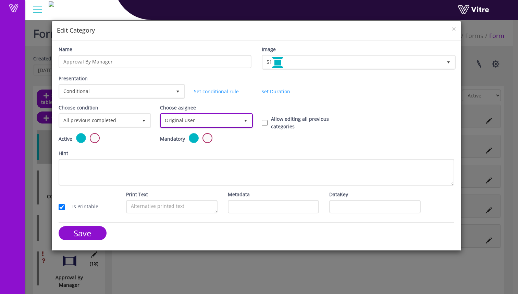
click at [227, 123] on span "Original user" at bounding box center [200, 120] width 78 height 12
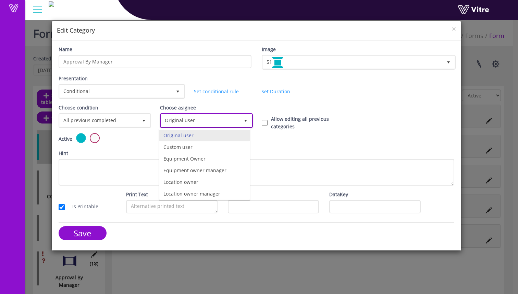
click at [229, 122] on span "Original user" at bounding box center [200, 120] width 78 height 12
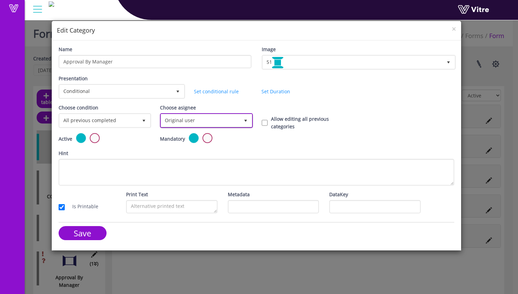
click at [229, 122] on span "Original user" at bounding box center [200, 120] width 78 height 12
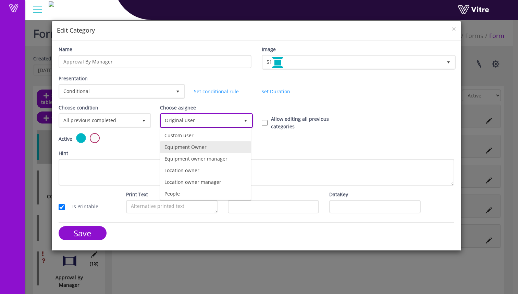
scroll to position [4, 0]
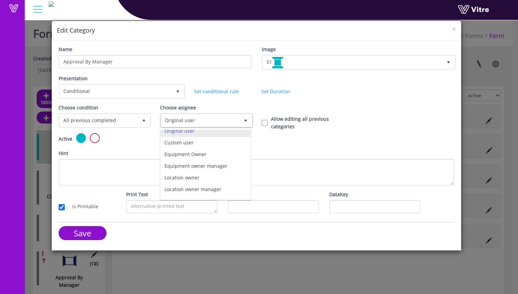
click at [132, 132] on div "Choose condition All previous completed 0" at bounding box center [103, 118] width 101 height 29
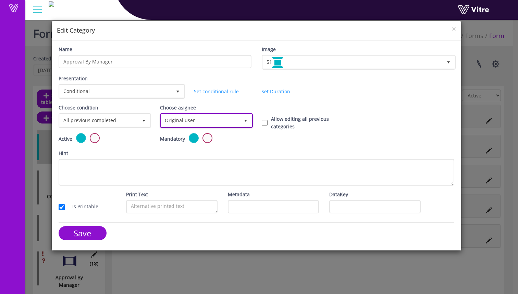
click at [226, 120] on span "Original user" at bounding box center [200, 120] width 78 height 12
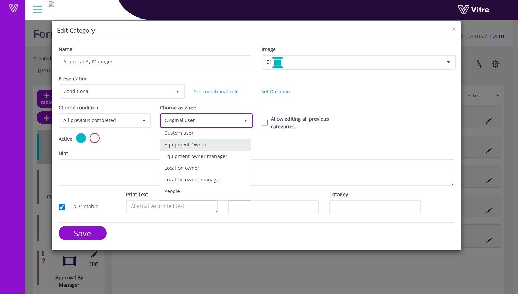
scroll to position [0, 0]
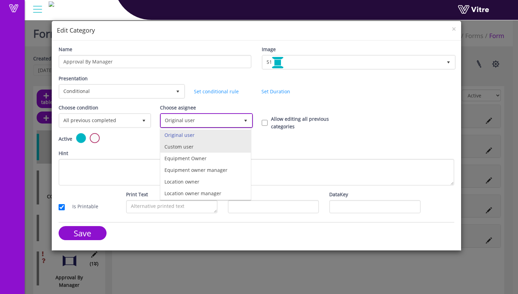
click at [212, 144] on li "Custom user" at bounding box center [205, 147] width 90 height 12
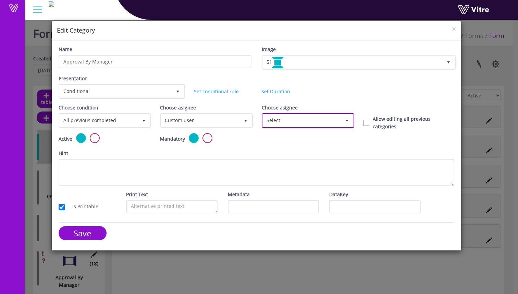
click at [298, 122] on span "Select" at bounding box center [302, 120] width 78 height 12
click at [313, 137] on input at bounding box center [307, 135] width 90 height 13
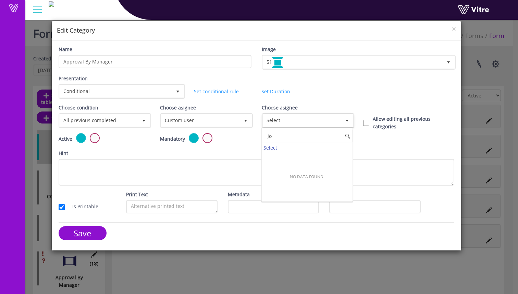
type input "j"
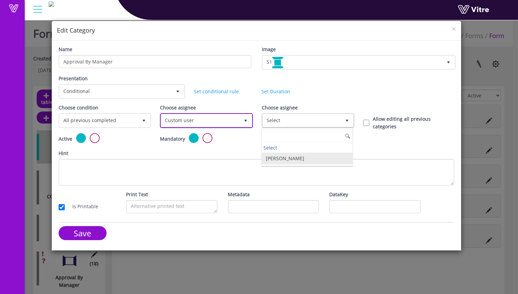
click at [222, 116] on span "Custom user" at bounding box center [200, 120] width 78 height 12
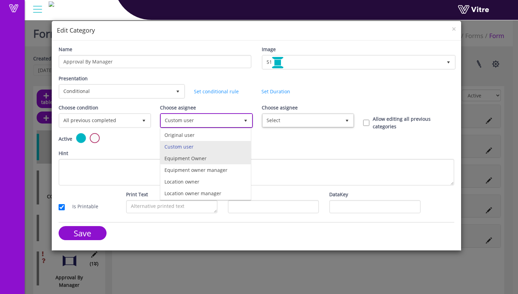
click at [221, 157] on li "Equipment Owner" at bounding box center [205, 158] width 90 height 12
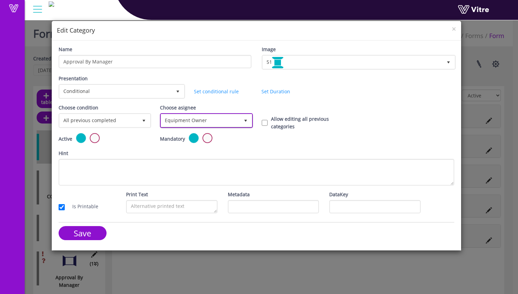
click at [221, 119] on span "Equipment Owner" at bounding box center [200, 120] width 78 height 12
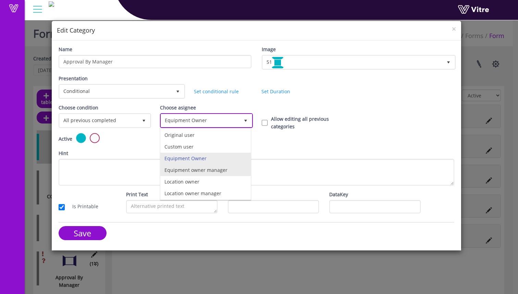
click at [213, 172] on li "Equipment owner manager" at bounding box center [205, 170] width 90 height 12
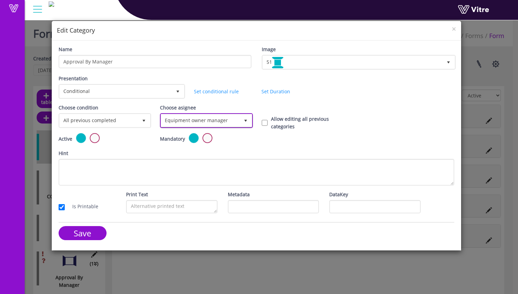
click at [222, 121] on span "Equipment owner manager" at bounding box center [200, 120] width 78 height 12
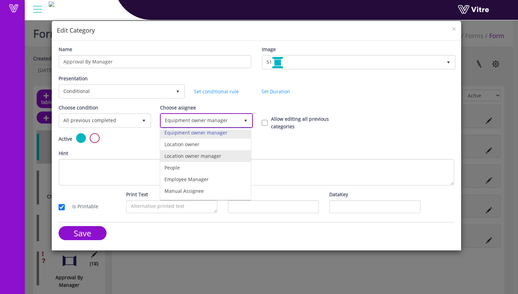
scroll to position [48, 0]
click at [210, 160] on li "People" at bounding box center [205, 157] width 90 height 12
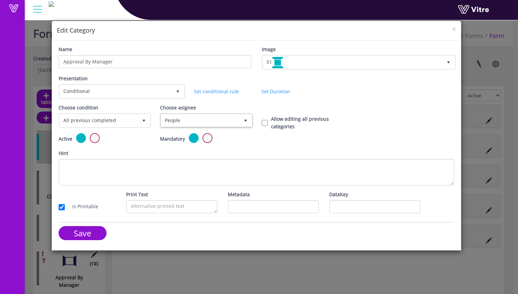
click at [277, 136] on div "Active Mandatory" at bounding box center [256, 141] width 406 height 16
click at [228, 121] on span "People" at bounding box center [200, 120] width 78 height 12
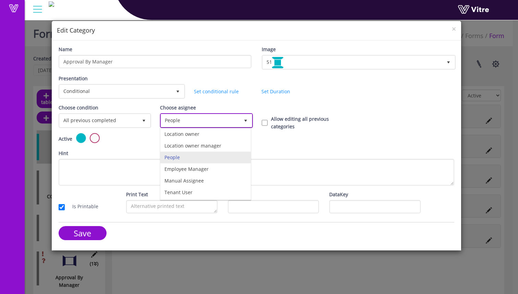
click at [216, 159] on li "People" at bounding box center [205, 157] width 90 height 12
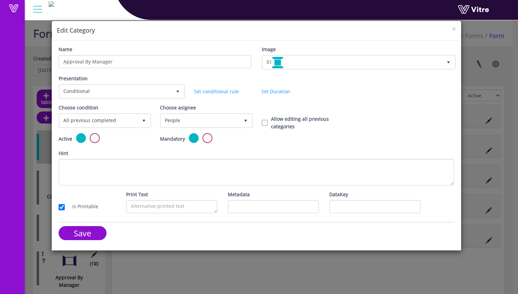
click at [241, 131] on div "Choose asignee People 8" at bounding box center [205, 118] width 101 height 29
click at [237, 122] on span "People" at bounding box center [200, 120] width 78 height 12
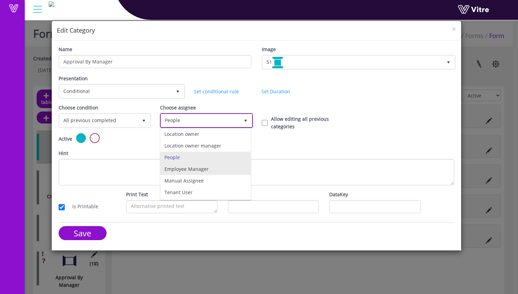
click at [225, 172] on li "Employee Manager" at bounding box center [205, 169] width 90 height 12
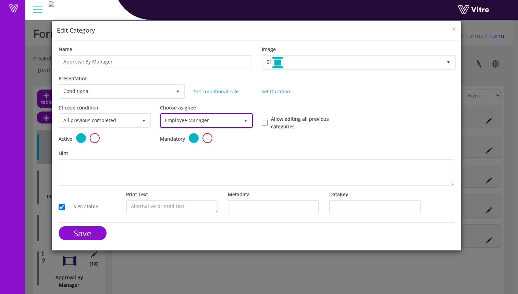
click at [225, 116] on span "Employee Manager" at bounding box center [200, 120] width 78 height 12
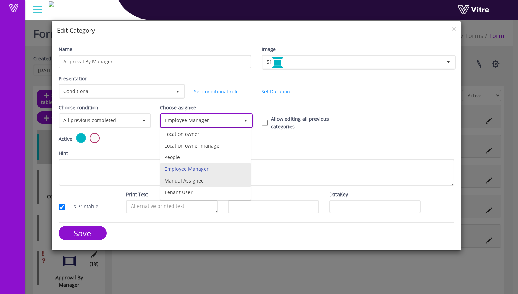
click at [225, 180] on li "Manual Assignee" at bounding box center [205, 181] width 90 height 12
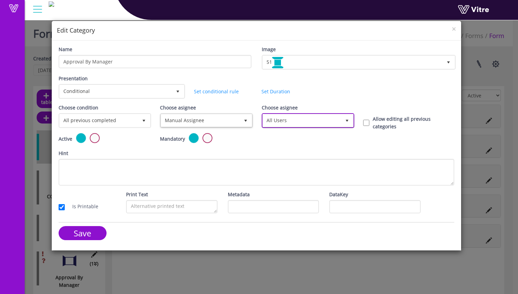
click at [300, 125] on span "All Users" at bounding box center [302, 120] width 78 height 12
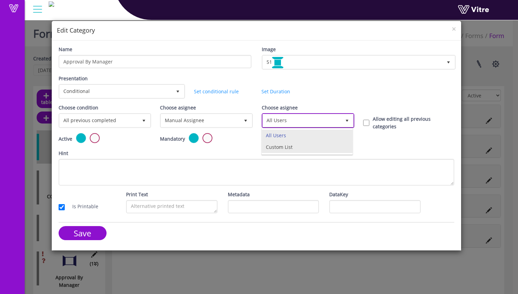
click at [318, 149] on li "Custom List" at bounding box center [307, 147] width 90 height 12
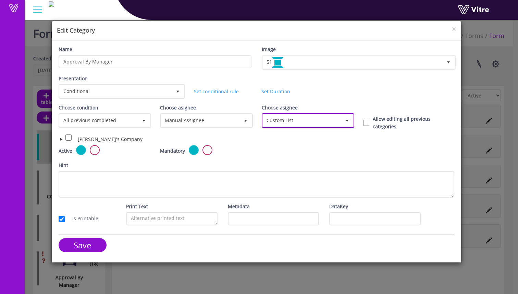
click at [309, 124] on span "Custom List" at bounding box center [302, 120] width 78 height 12
click at [306, 144] on li "Custom List" at bounding box center [307, 147] width 90 height 12
click at [61, 139] on span at bounding box center [61, 138] width 5 height 5
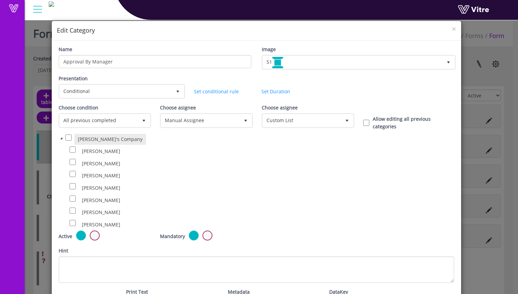
scroll to position [4, 0]
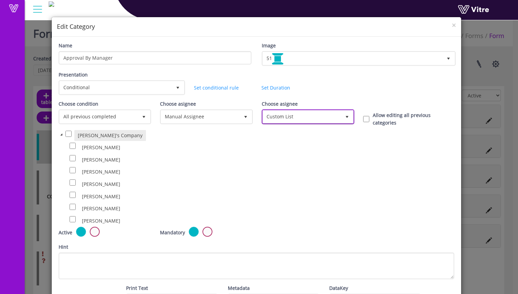
click at [265, 121] on span "Custom List" at bounding box center [302, 116] width 78 height 12
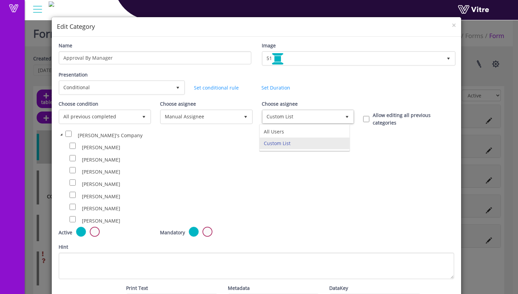
click at [246, 142] on div "Carly Carlson" at bounding box center [194, 147] width 249 height 12
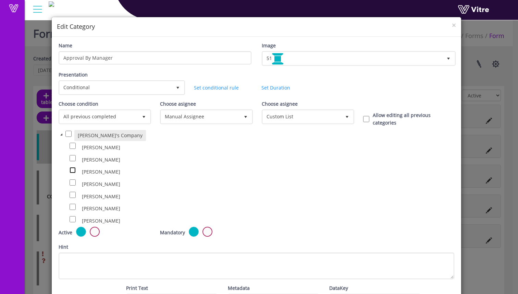
click at [72, 169] on input "checkbox" at bounding box center [73, 170] width 6 height 6
checkbox input "true"
click at [73, 181] on input "checkbox" at bounding box center [73, 182] width 6 height 6
checkbox input "true"
click at [73, 196] on input "checkbox" at bounding box center [73, 194] width 6 height 6
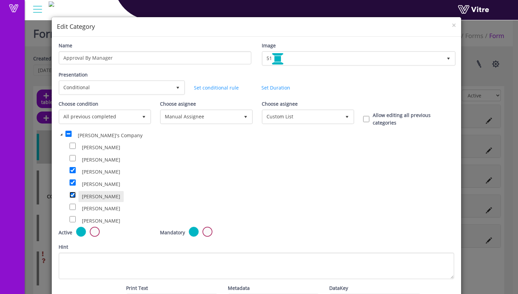
click at [73, 196] on input "checkbox" at bounding box center [73, 194] width 6 height 6
checkbox input "false"
click at [73, 185] on input "checkbox" at bounding box center [73, 182] width 6 height 6
checkbox input "false"
click at [71, 170] on input "checkbox" at bounding box center [73, 170] width 6 height 6
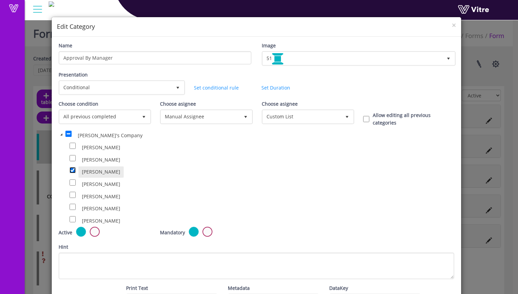
checkbox input "false"
click at [239, 116] on span "select" at bounding box center [245, 116] width 12 height 12
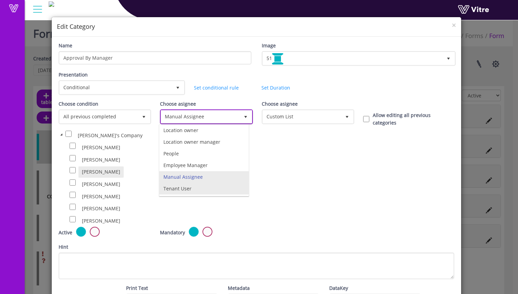
click at [228, 191] on li "Tenant User" at bounding box center [203, 189] width 89 height 12
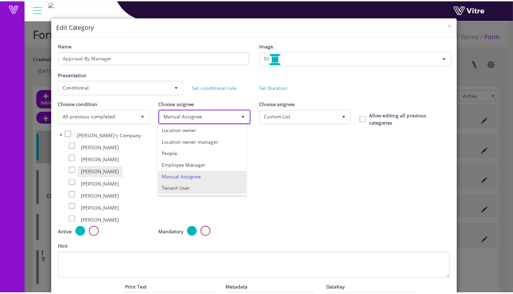
scroll to position [0, 0]
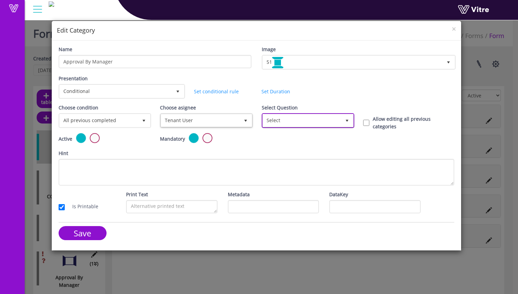
click at [287, 119] on span "Select" at bounding box center [302, 120] width 78 height 12
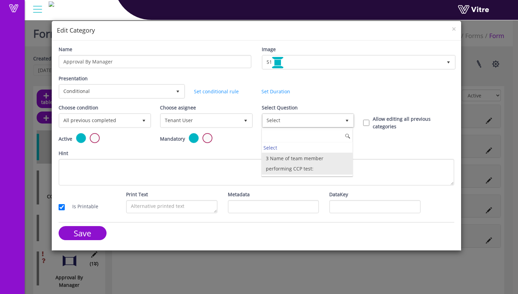
click at [307, 164] on li "3 Name of team member performing CCP test:" at bounding box center [307, 163] width 90 height 22
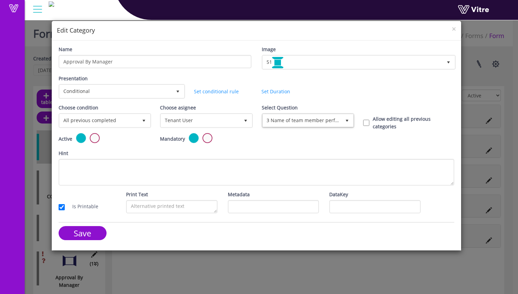
click at [309, 133] on div "Active Mandatory" at bounding box center [256, 141] width 406 height 16
click at [304, 126] on span "3 Name of team member performing CCP test:" at bounding box center [302, 120] width 78 height 12
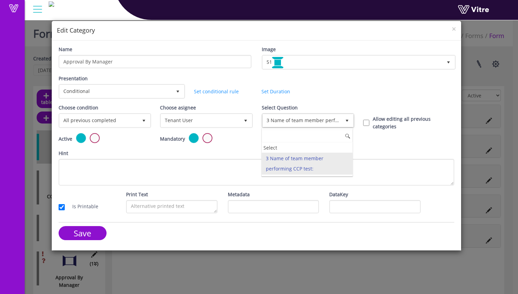
click at [311, 163] on li "3 Name of team member performing CCP test:" at bounding box center [307, 163] width 90 height 22
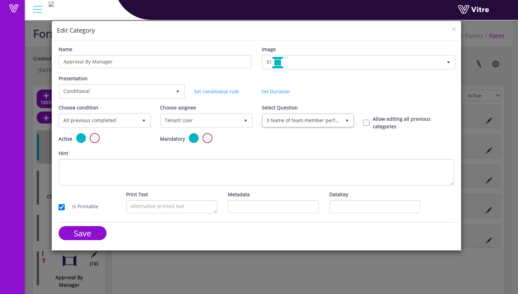
click at [313, 150] on div "Hint" at bounding box center [257, 167] width 396 height 36
click at [311, 122] on span "3 Name of team member performing CCP test:" at bounding box center [302, 120] width 78 height 12
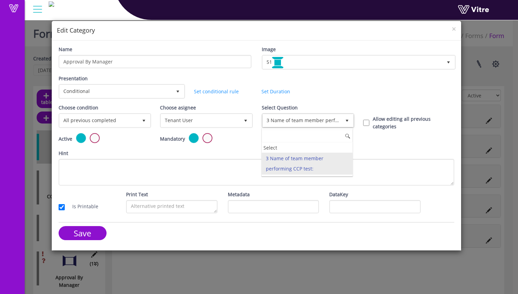
click at [318, 162] on li "3 Name of team member performing CCP test:" at bounding box center [307, 163] width 90 height 22
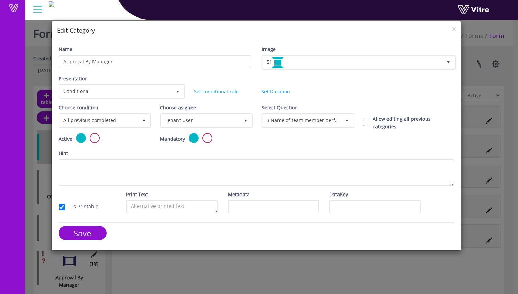
click at [309, 147] on div "Active Mandatory" at bounding box center [256, 141] width 406 height 16
click at [281, 111] on label "Select Question" at bounding box center [280, 108] width 36 height 8
click at [0, 0] on input "365463" at bounding box center [0, 0] width 0 height 0
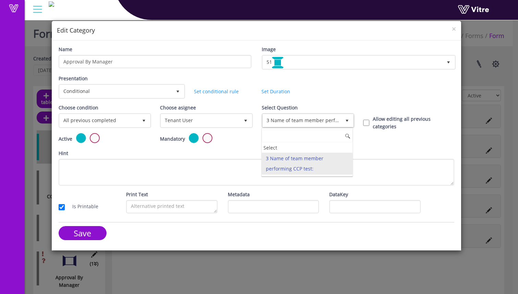
click at [289, 165] on li "3 Name of team member performing CCP test:" at bounding box center [307, 163] width 90 height 22
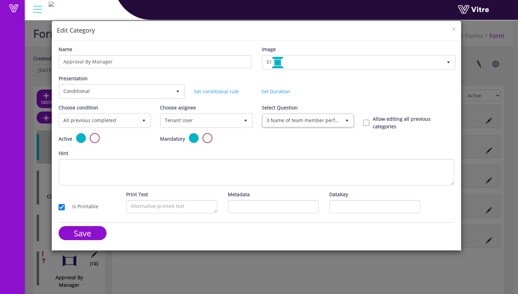
click at [279, 145] on div "Active Mandatory" at bounding box center [256, 141] width 406 height 16
click at [219, 121] on span "Tenant User" at bounding box center [200, 120] width 78 height 12
click at [295, 140] on div "Active Mandatory" at bounding box center [256, 141] width 406 height 16
click at [455, 27] on span "×" at bounding box center [454, 29] width 4 height 10
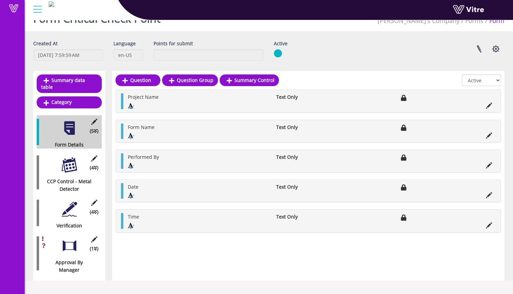
scroll to position [17, 0]
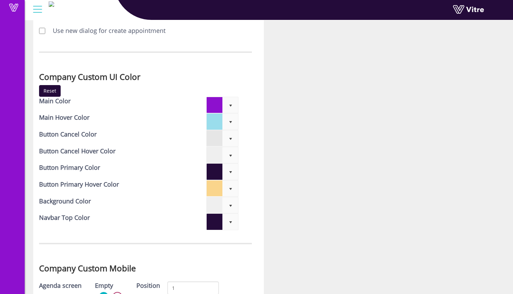
scroll to position [1666, 0]
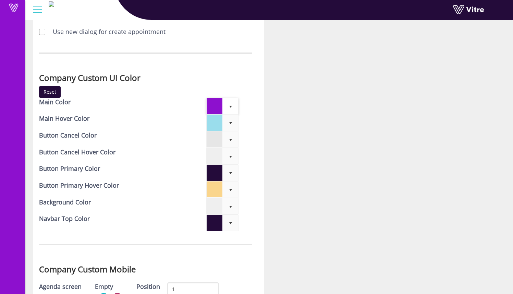
click at [229, 103] on span "select" at bounding box center [230, 106] width 16 height 16
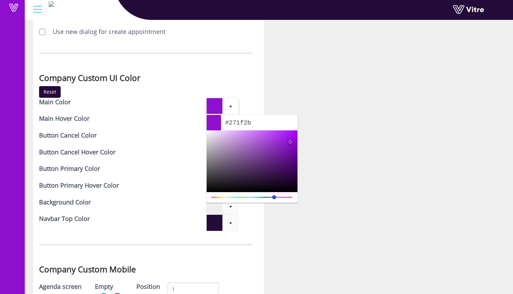
click at [231, 182] on div at bounding box center [252, 161] width 91 height 62
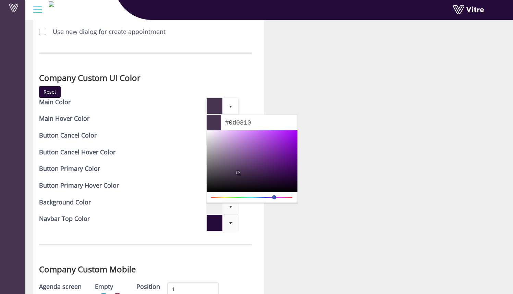
drag, startPoint x: 234, startPoint y: 174, endPoint x: 251, endPoint y: 188, distance: 21.9
click at [251, 188] on div at bounding box center [252, 161] width 91 height 62
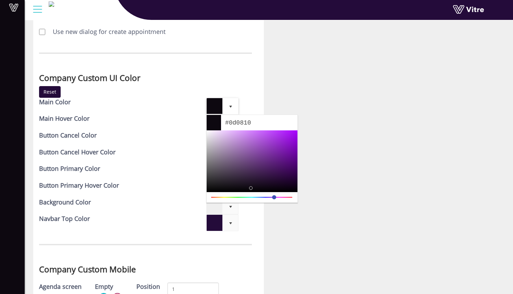
click at [262, 198] on div "Drag 279.4736842105" at bounding box center [252, 197] width 82 height 7
drag, startPoint x: 261, startPoint y: 197, endPoint x: 253, endPoint y: 197, distance: 7.9
click at [253, 197] on div "Drag 279.4736842105" at bounding box center [252, 197] width 82 height 7
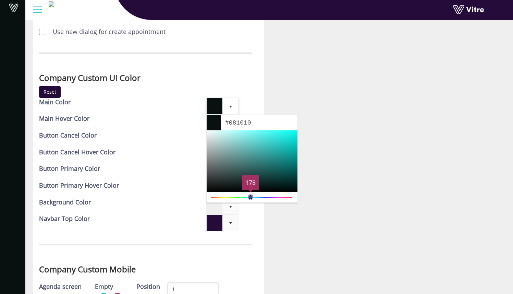
drag, startPoint x: 274, startPoint y: 198, endPoint x: 251, endPoint y: 198, distance: 22.6
click at [251, 198] on link "Drag" at bounding box center [250, 196] width 5 height 5
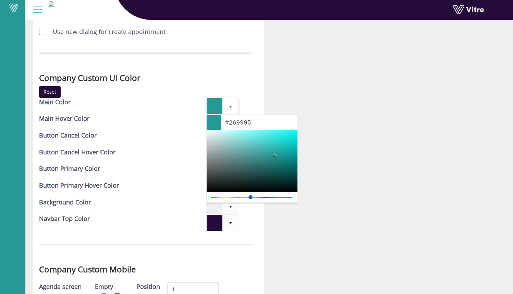
drag, startPoint x: 257, startPoint y: 156, endPoint x: 275, endPoint y: 155, distance: 18.2
click at [275, 155] on div at bounding box center [252, 161] width 91 height 62
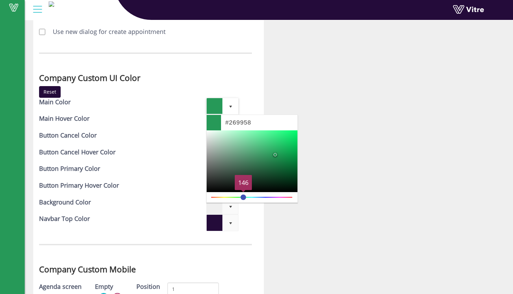
drag, startPoint x: 251, startPoint y: 196, endPoint x: 244, endPoint y: 196, distance: 6.5
click at [244, 196] on link "Drag" at bounding box center [242, 196] width 5 height 5
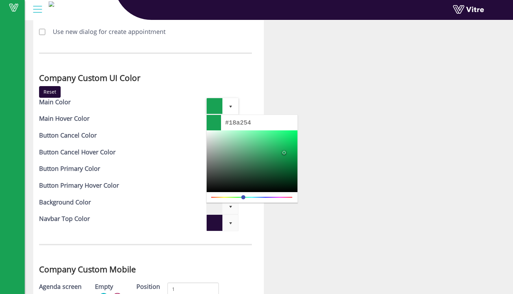
type input "#18a354"
drag, startPoint x: 274, startPoint y: 155, endPoint x: 284, endPoint y: 152, distance: 10.6
click at [284, 152] on div at bounding box center [283, 152] width 3 height 3
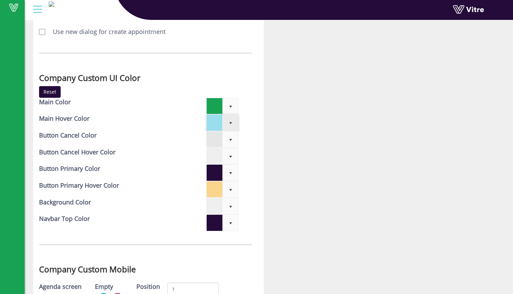
click at [235, 124] on span "select" at bounding box center [230, 122] width 16 height 16
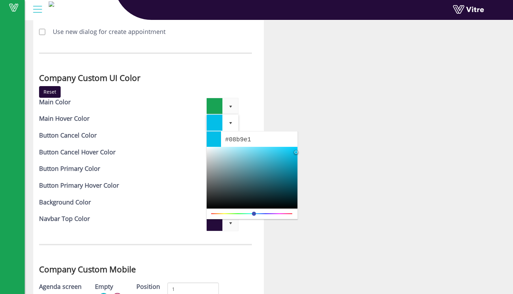
drag, startPoint x: 238, startPoint y: 161, endPoint x: 294, endPoint y: 154, distance: 56.9
click at [294, 154] on div at bounding box center [252, 178] width 91 height 62
click at [264, 213] on div "Drag 190.9756097561" at bounding box center [252, 213] width 82 height 7
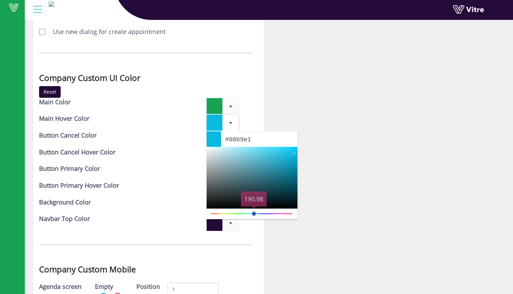
click at [264, 213] on div "Drag 190.9756097561" at bounding box center [252, 213] width 82 height 7
click at [264, 213] on div "Drag" at bounding box center [251, 213] width 81 height 1
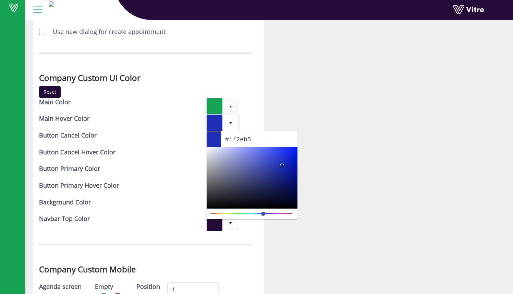
type input "#1f2eb7"
drag, startPoint x: 296, startPoint y: 153, endPoint x: 282, endPoint y: 164, distance: 17.8
click at [282, 164] on div at bounding box center [252, 178] width 91 height 62
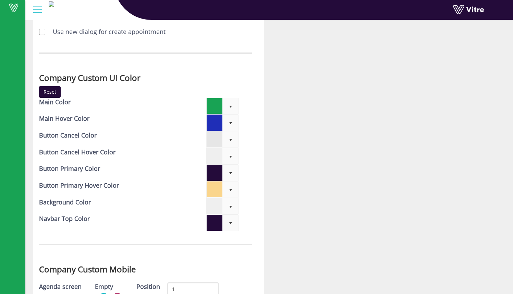
scroll to position [1673, 0]
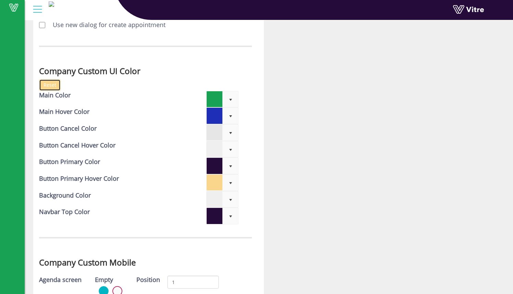
click at [49, 83] on input "Reset" at bounding box center [50, 85] width 22 height 12
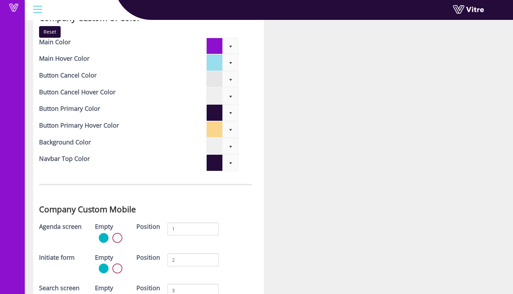
scroll to position [1732, 0]
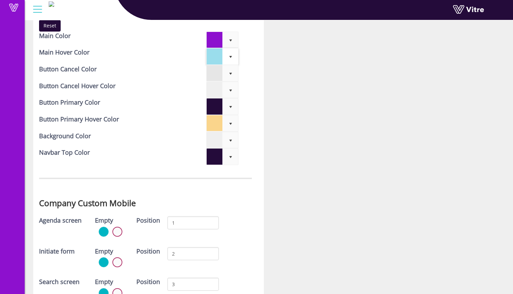
click at [226, 53] on span "select" at bounding box center [230, 56] width 16 height 16
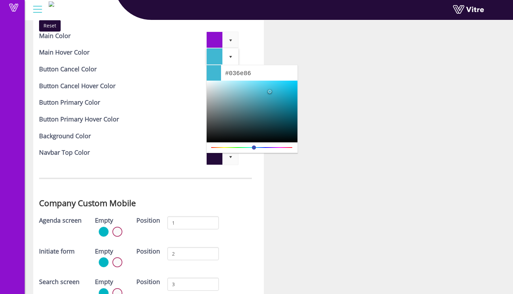
type input "#036d85"
drag, startPoint x: 236, startPoint y: 88, endPoint x: 295, endPoint y: 110, distance: 62.9
click at [295, 110] on div at bounding box center [252, 111] width 91 height 62
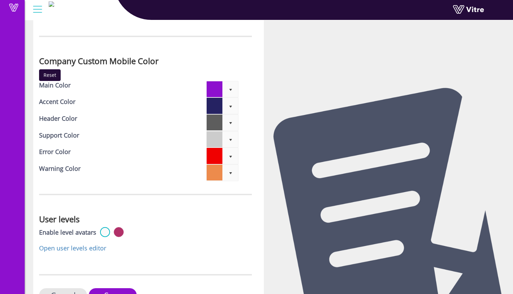
scroll to position [2180, 0]
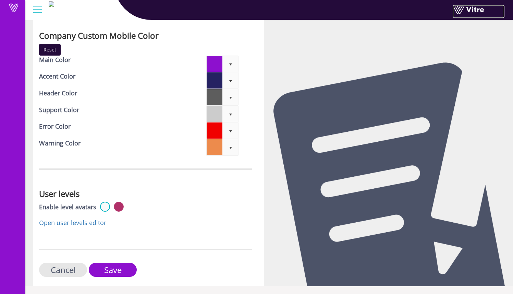
click at [460, 9] on link at bounding box center [478, 11] width 51 height 13
